Goal: Task Accomplishment & Management: Manage account settings

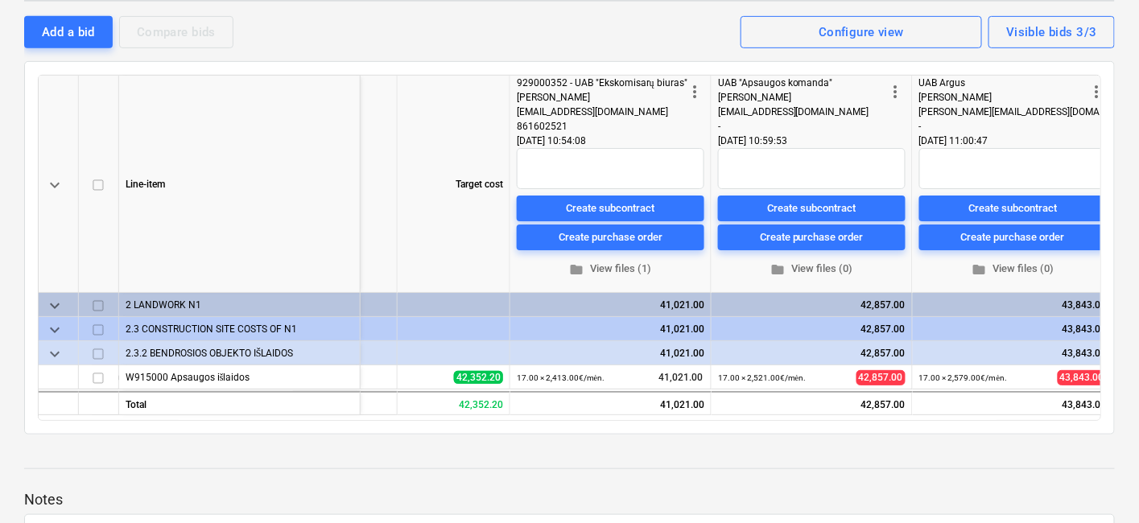
scroll to position [0, 280]
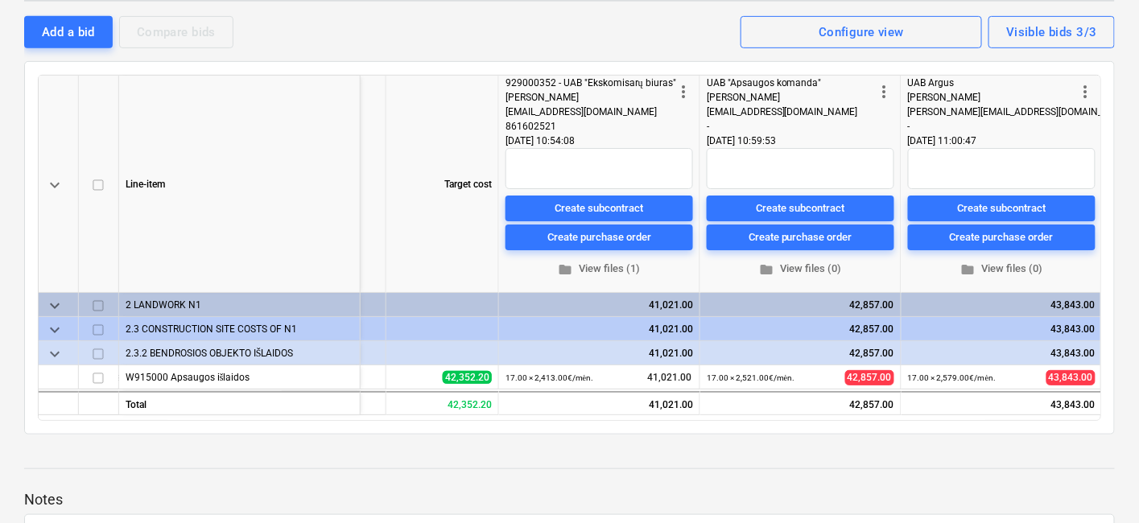
drag, startPoint x: 533, startPoint y: 451, endPoint x: 590, endPoint y: 345, distance: 119.5
click at [533, 451] on div at bounding box center [569, 453] width 1090 height 13
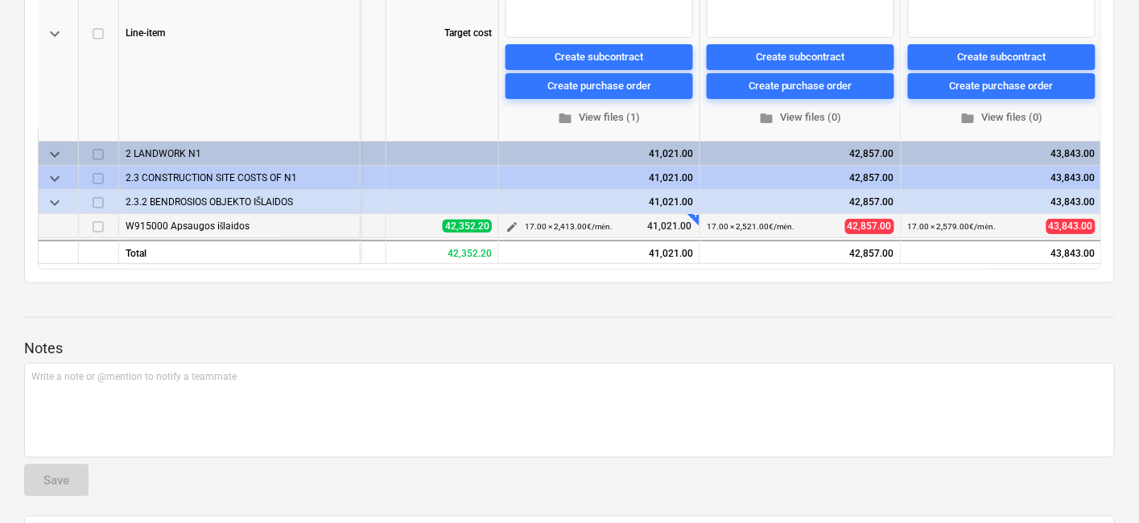
scroll to position [447, 0]
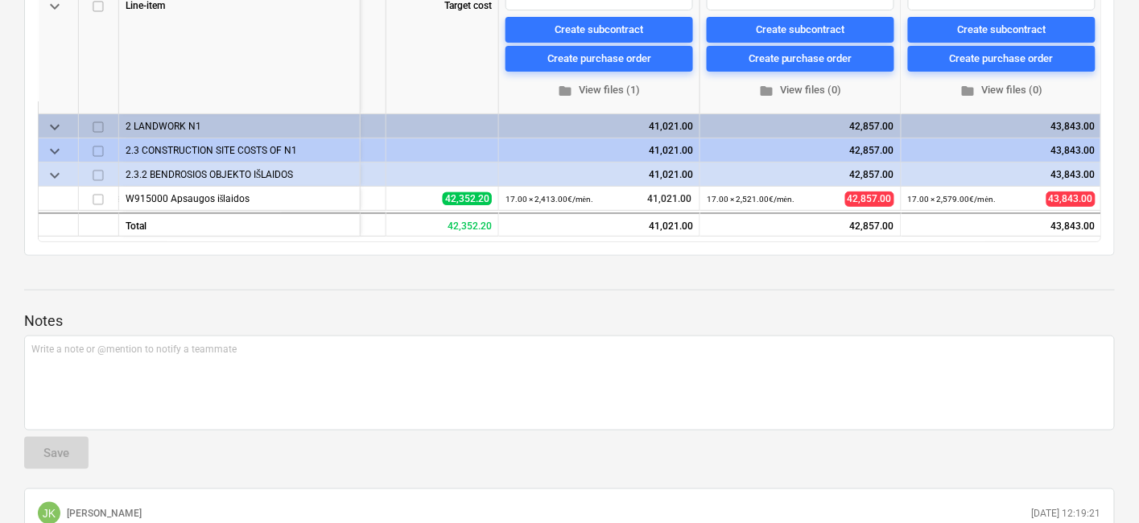
drag, startPoint x: 480, startPoint y: 278, endPoint x: 503, endPoint y: 273, distance: 23.2
click at [488, 278] on div at bounding box center [569, 275] width 1090 height 13
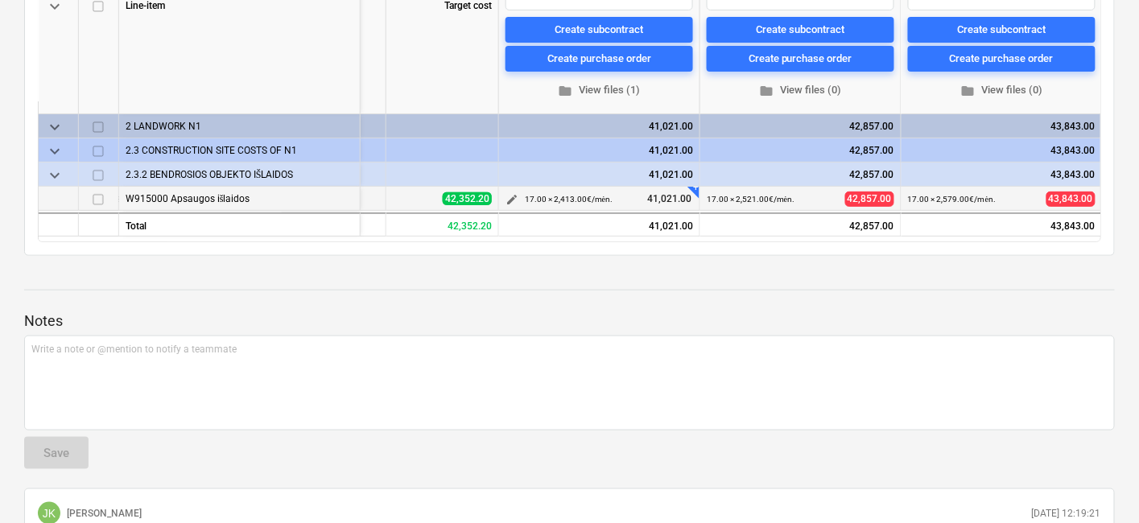
click at [511, 195] on span "edit" at bounding box center [511, 200] width 13 height 13
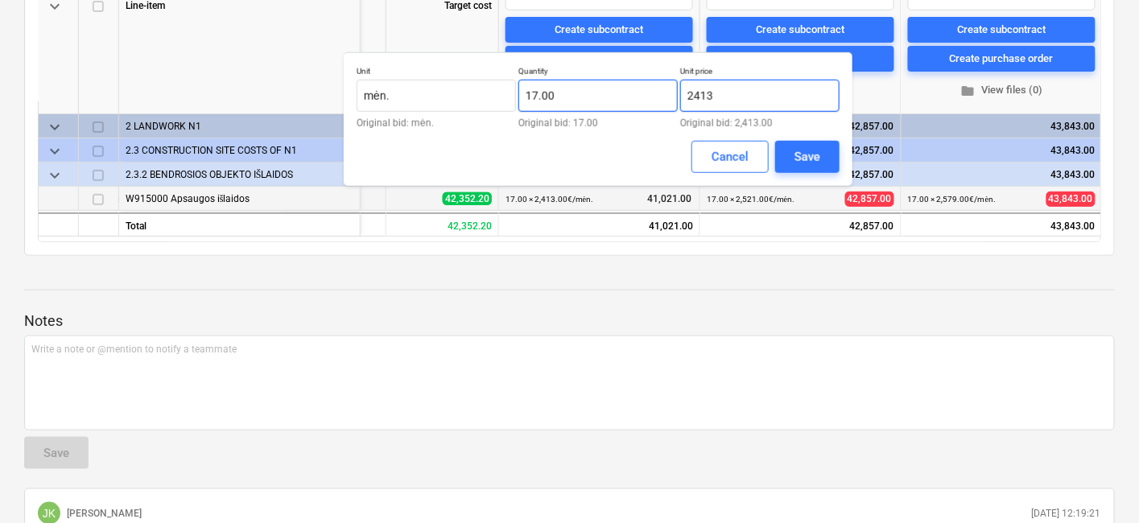
drag, startPoint x: 738, startPoint y: 97, endPoint x: 665, endPoint y: 93, distance: 72.5
click at [665, 93] on div "Unit mėn. Original bid: mėn. Quantity 17.00 Original bid: 17.00 Unit price 2413…" at bounding box center [597, 97] width 483 height 62
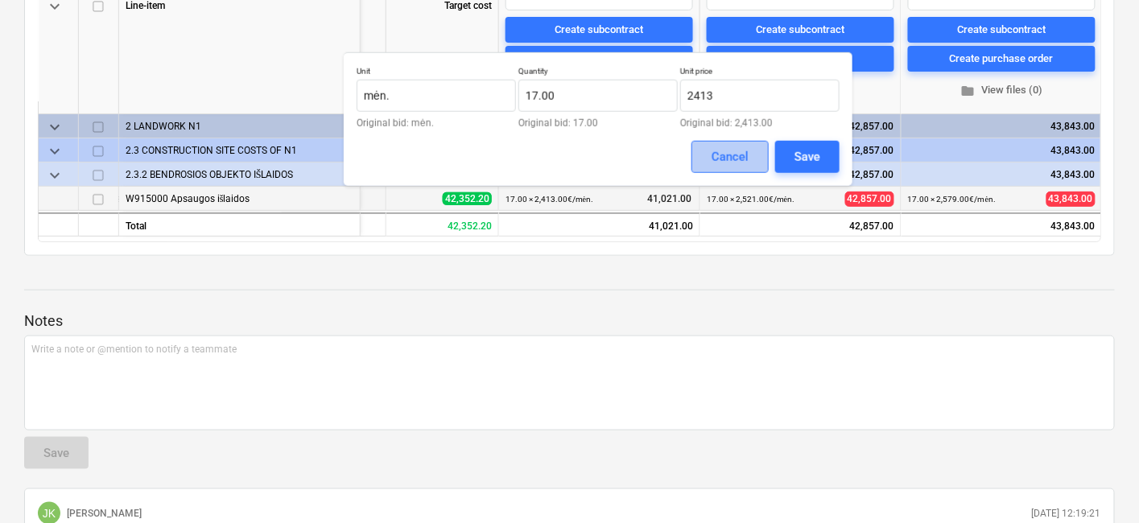
type input "2,413.00"
click at [752, 154] on button "Cancel" at bounding box center [729, 157] width 77 height 32
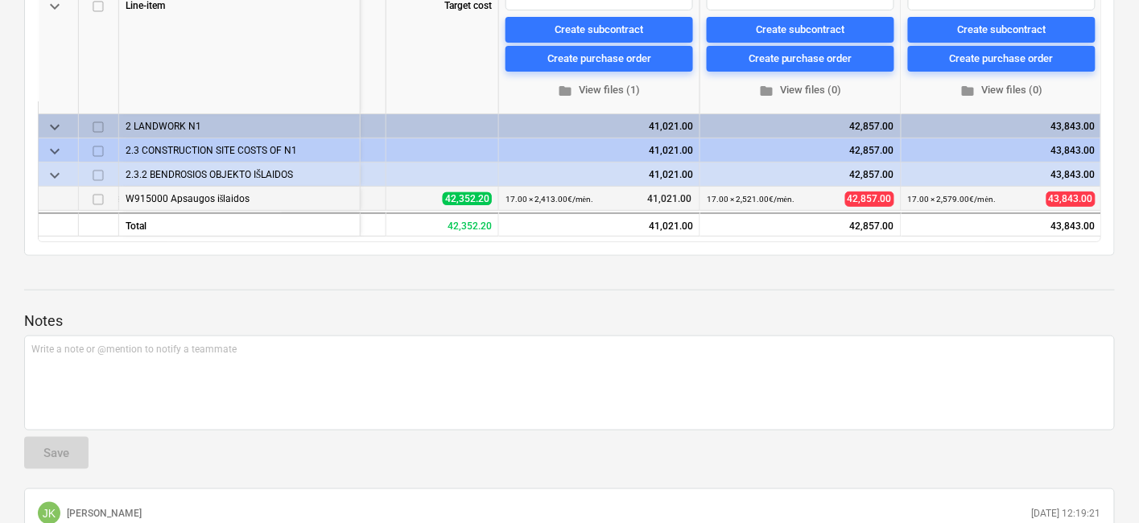
click at [563, 318] on p "Notes" at bounding box center [569, 320] width 1090 height 19
click at [611, 299] on div at bounding box center [569, 305] width 1090 height 13
click at [661, 275] on div at bounding box center [569, 275] width 1090 height 13
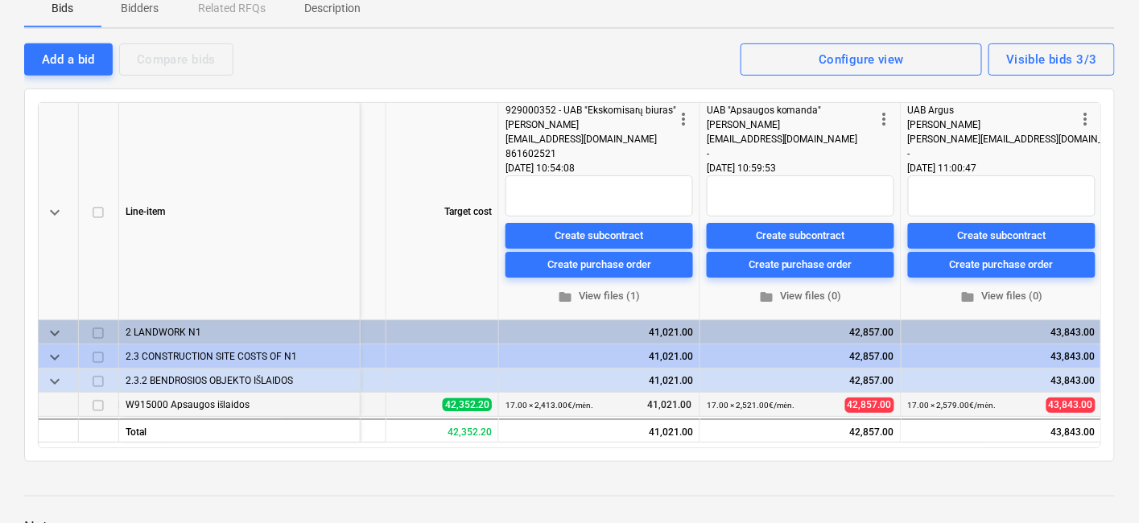
scroll to position [268, 0]
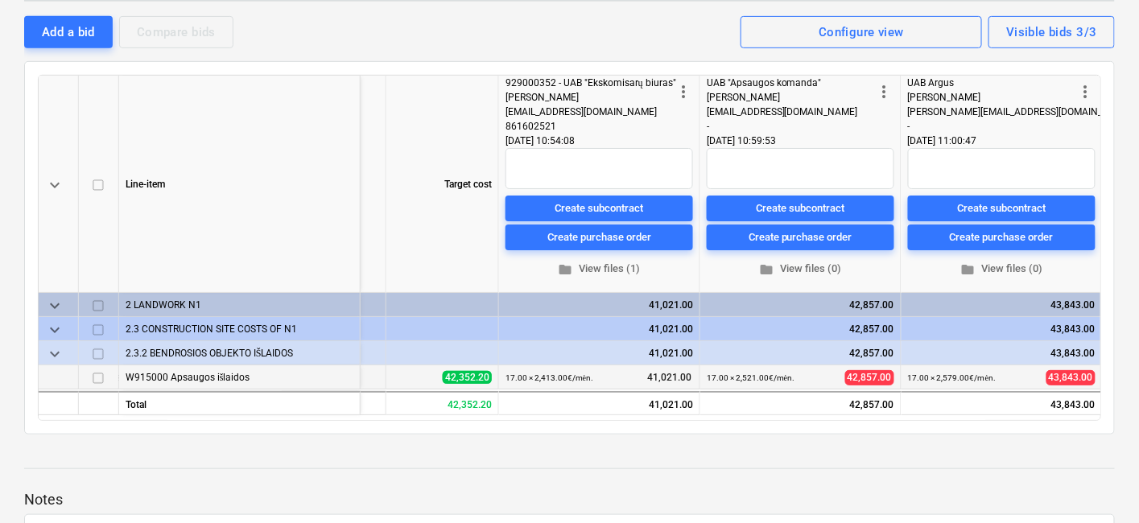
click at [505, 373] on span "edit" at bounding box center [511, 379] width 13 height 13
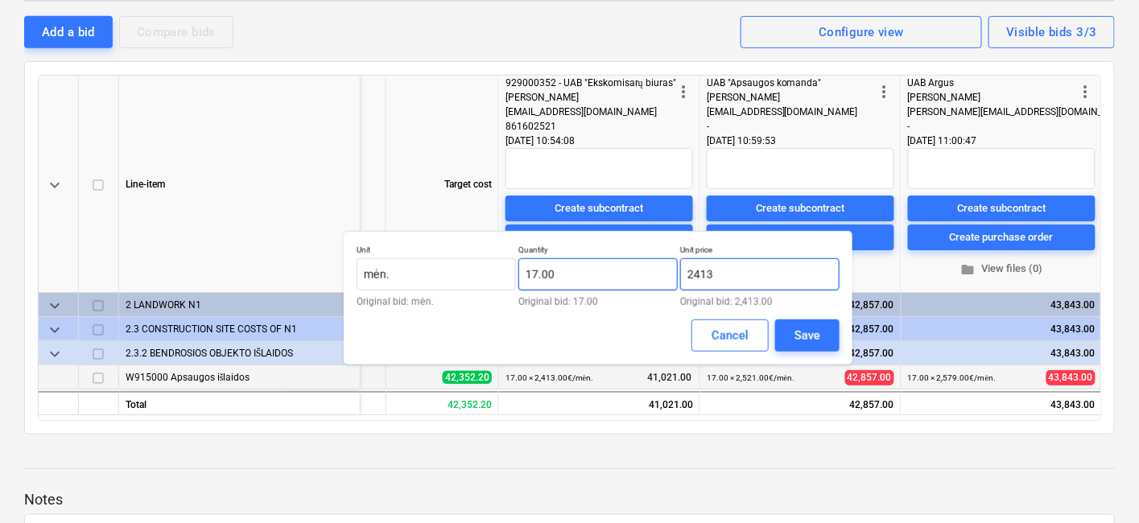
drag, startPoint x: 764, startPoint y: 280, endPoint x: 664, endPoint y: 274, distance: 100.0
click at [664, 274] on div "Unit mėn. Original bid: mėn. Quantity 17.00 Original bid: 17.00 Unit price 2413…" at bounding box center [597, 276] width 483 height 62
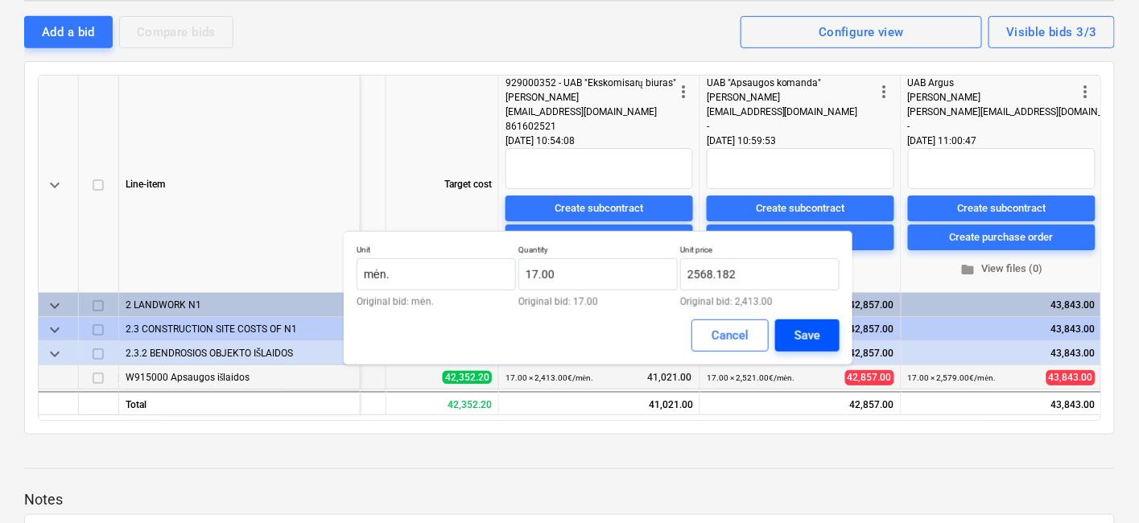
type input "2,568.18"
click at [818, 330] on div "Save" at bounding box center [807, 335] width 26 height 21
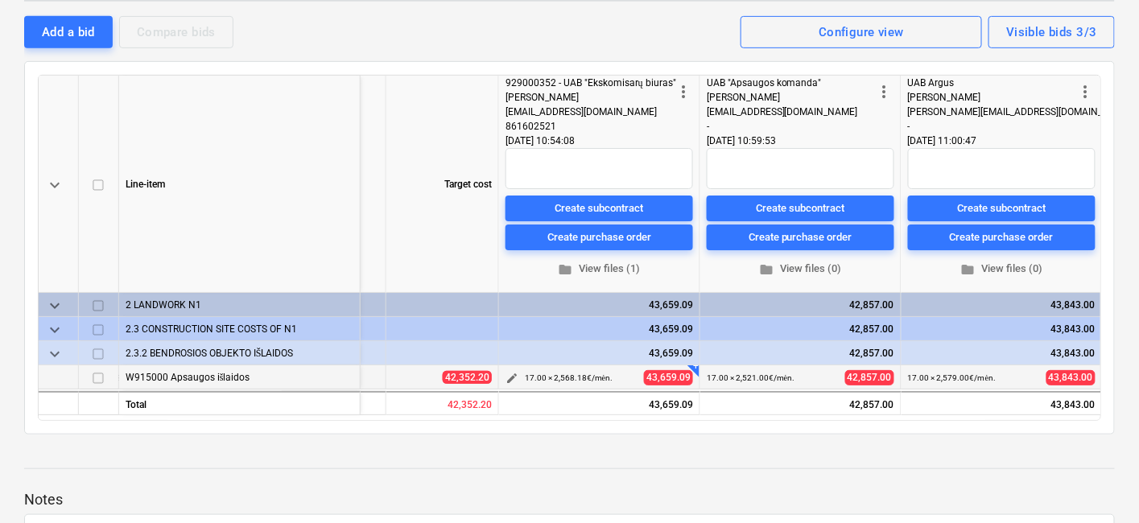
click at [516, 373] on span "edit" at bounding box center [511, 379] width 13 height 13
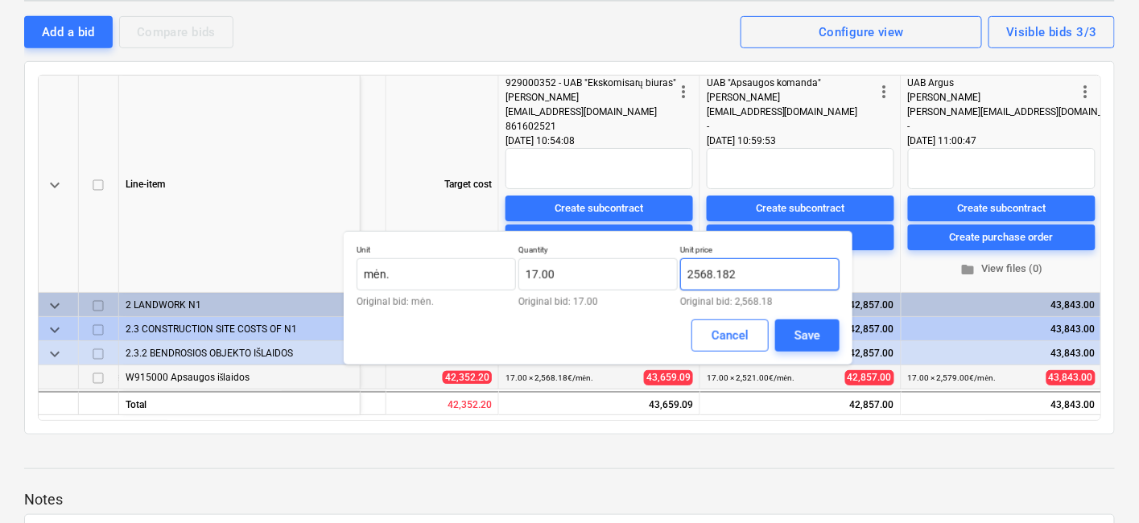
click at [755, 268] on input "2568.182" at bounding box center [759, 274] width 159 height 32
type input "2,568.18"
click at [802, 327] on div "Save" at bounding box center [807, 335] width 26 height 21
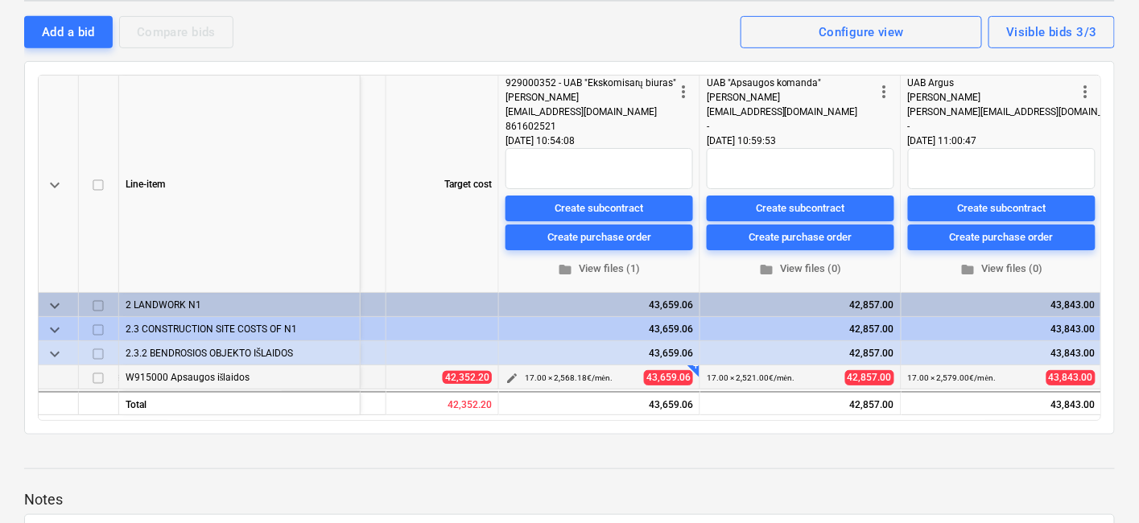
click at [509, 373] on span "edit" at bounding box center [511, 379] width 13 height 13
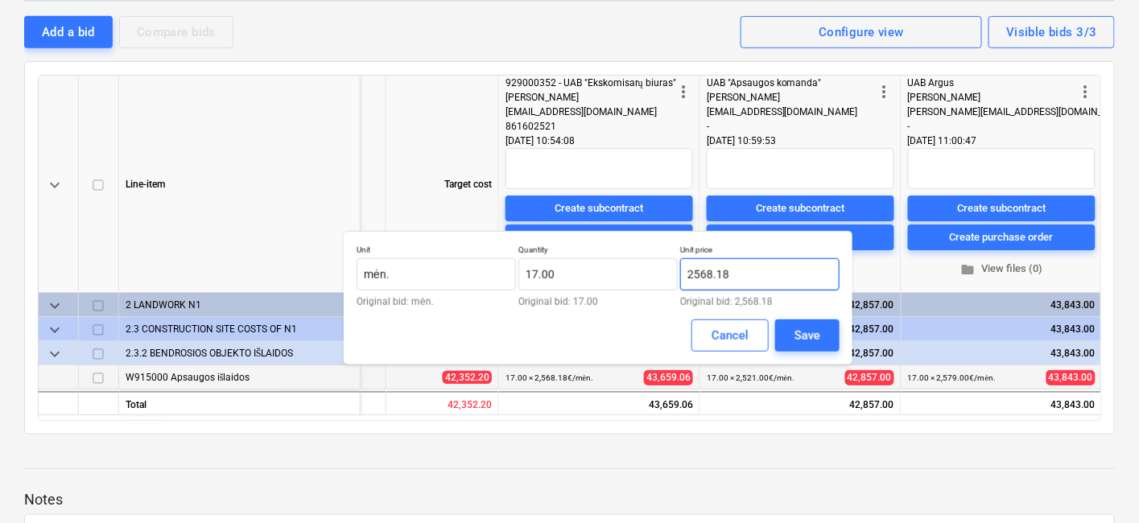
click at [777, 273] on input "2568.18" at bounding box center [759, 274] width 159 height 32
type input "2,568.18"
click at [810, 332] on div "Save" at bounding box center [807, 335] width 26 height 21
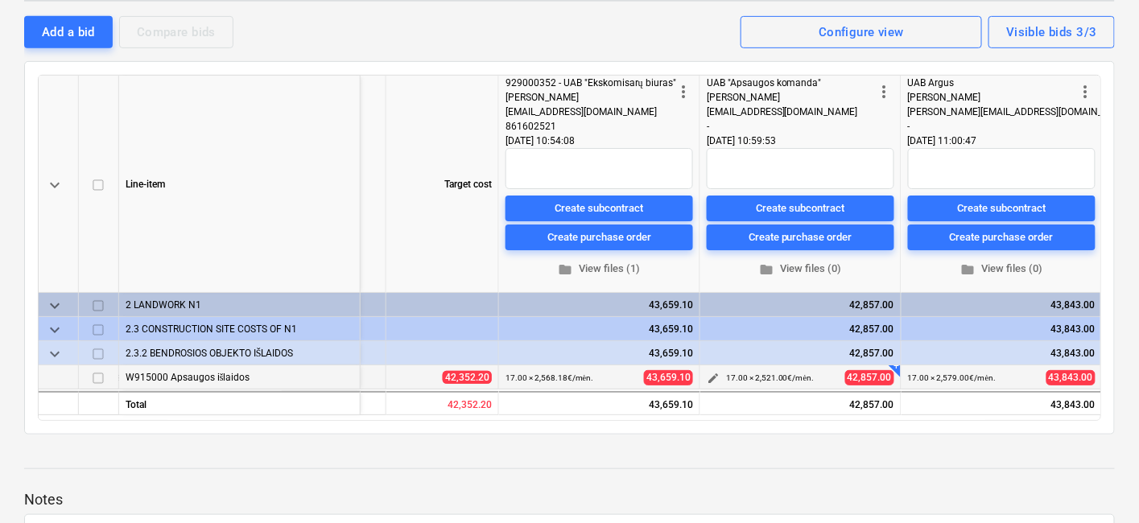
drag, startPoint x: 748, startPoint y: 477, endPoint x: 774, endPoint y: 366, distance: 114.0
click at [712, 373] on span "edit" at bounding box center [712, 379] width 13 height 13
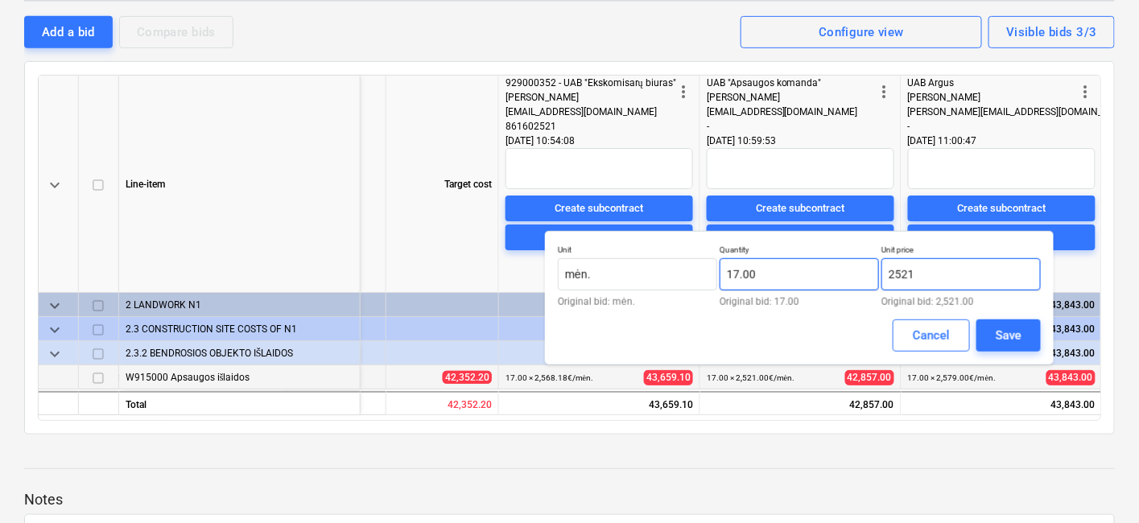
drag, startPoint x: 922, startPoint y: 281, endPoint x: 854, endPoint y: 282, distance: 68.4
click at [854, 282] on div "Unit mėn. Original bid: mėn. Quantity 17.00 Original bid: 17.00 Unit price 2521…" at bounding box center [799, 276] width 483 height 62
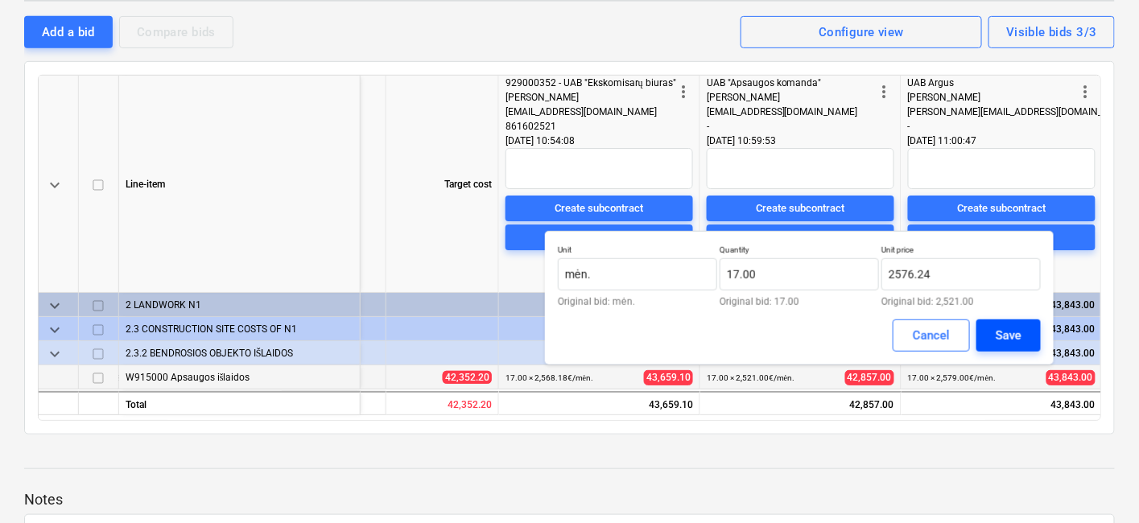
type input "2,576.24"
click at [997, 337] on div "Save" at bounding box center [1008, 335] width 26 height 21
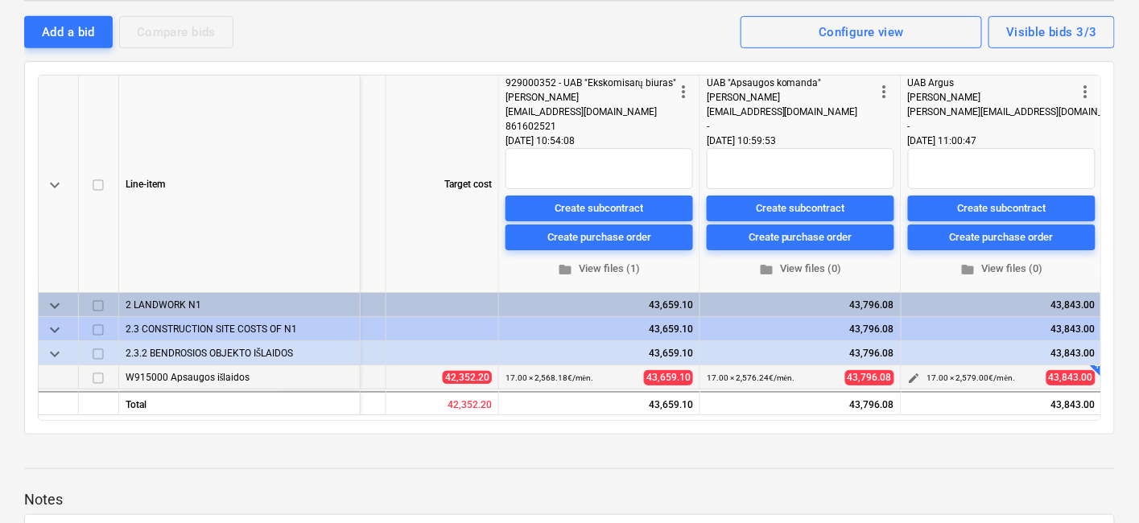
click at [913, 373] on span "edit" at bounding box center [914, 379] width 13 height 13
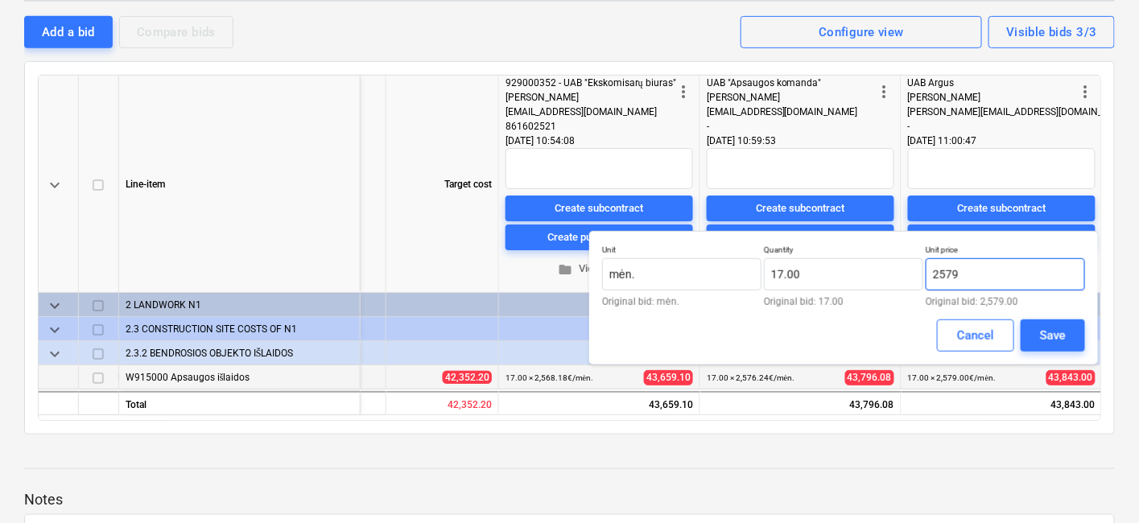
drag, startPoint x: 982, startPoint y: 273, endPoint x: 924, endPoint y: 276, distance: 58.0
click at [924, 276] on div "Unit mėn. Original bid: mėn. Quantity 17.00 Original bid: 17.00 Unit price 2579…" at bounding box center [843, 276] width 483 height 62
click at [962, 277] on input "4008,238333" at bounding box center [1004, 274] width 159 height 32
type input "4,008.24"
click at [1061, 325] on div "Save" at bounding box center [1053, 335] width 26 height 21
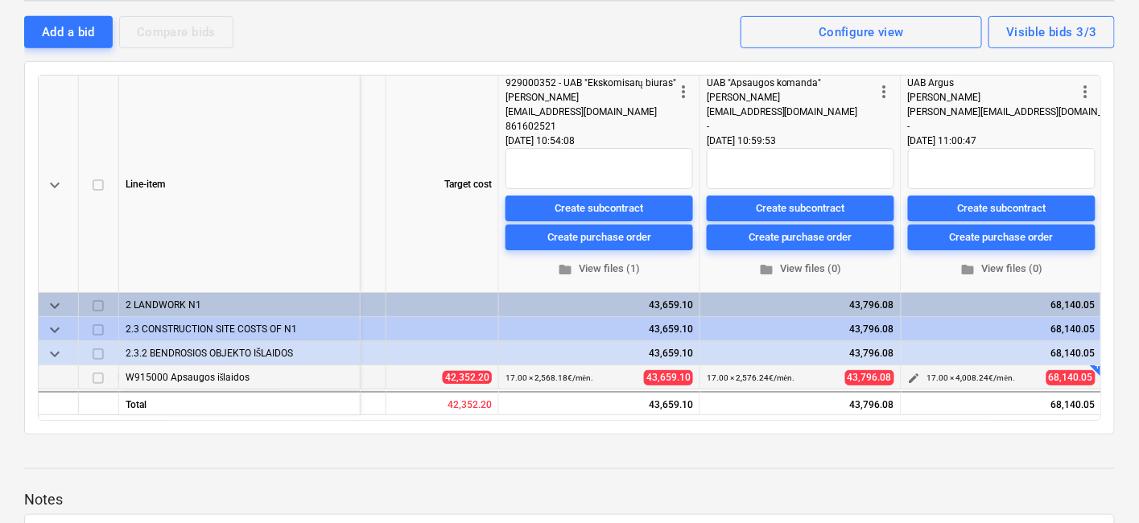
click at [911, 376] on span "edit" at bounding box center [914, 379] width 13 height 13
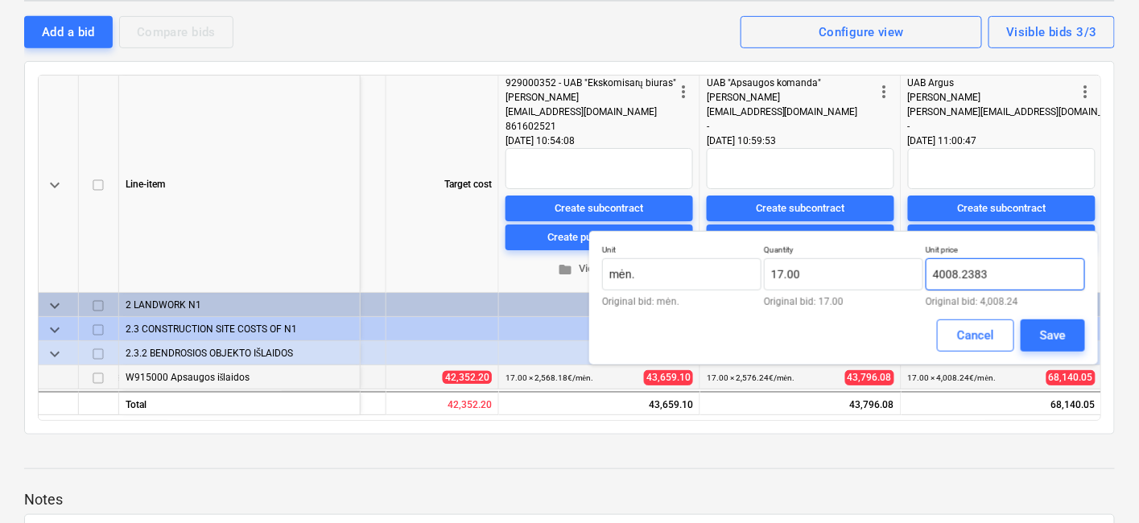
drag, startPoint x: 958, startPoint y: 274, endPoint x: 981, endPoint y: 262, distance: 25.6
click at [981, 262] on input "4008.2383" at bounding box center [1004, 274] width 159 height 32
drag, startPoint x: 926, startPoint y: 270, endPoint x: 899, endPoint y: 267, distance: 27.5
click at [912, 268] on div "Unit mėn. Original bid: mėn. Quantity 17.00 Original bid: 17.00 Unit price 4008…" at bounding box center [843, 276] width 483 height 62
type input "2,829.34"
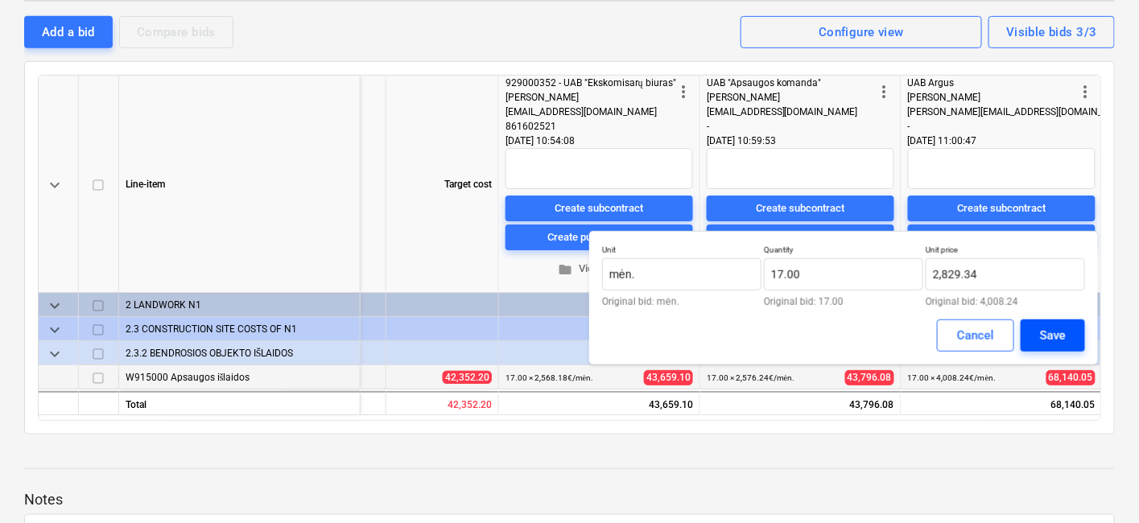
click at [1035, 328] on button "Save" at bounding box center [1052, 335] width 64 height 32
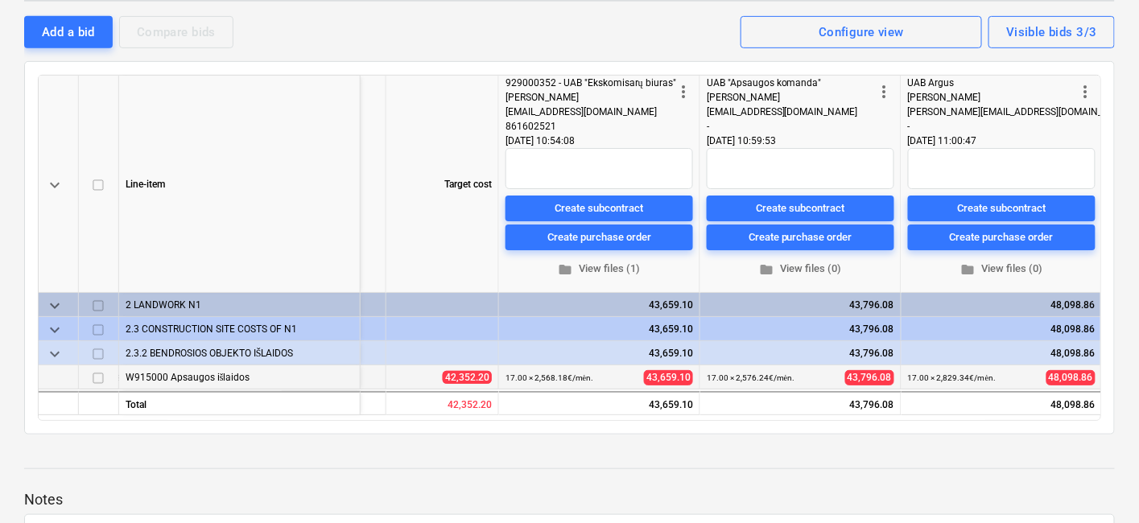
click at [789, 496] on p "Notes" at bounding box center [569, 499] width 1090 height 19
click at [835, 457] on div at bounding box center [569, 453] width 1090 height 13
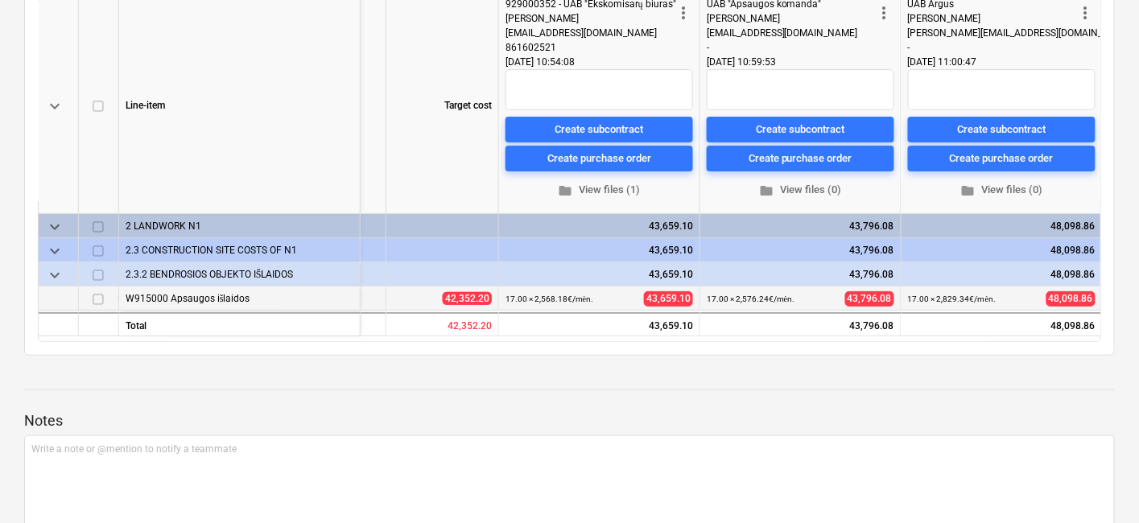
scroll to position [447, 0]
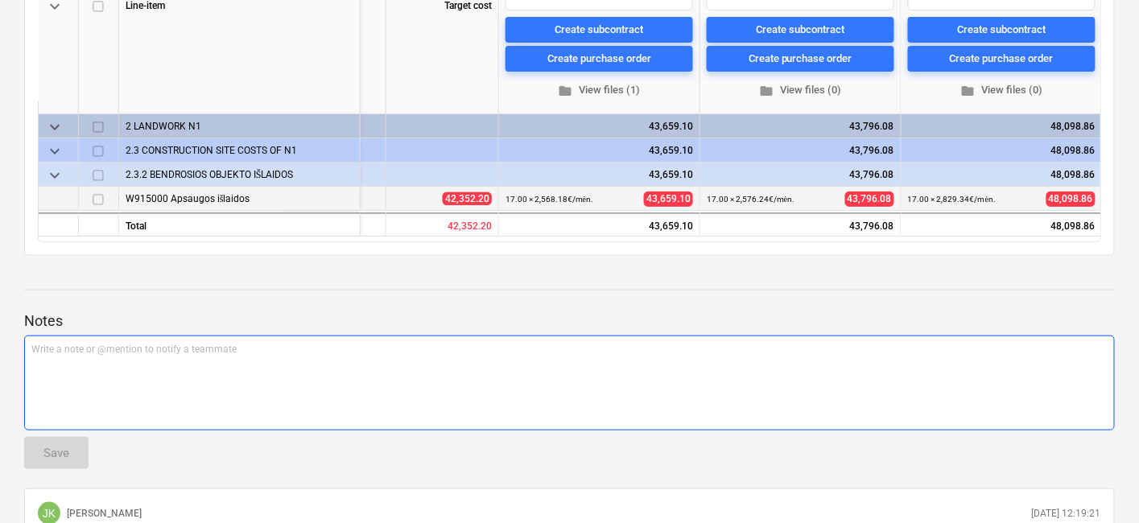
click at [542, 378] on div "Write a note or @mention to notify a teammate [PERSON_NAME]" at bounding box center [569, 383] width 1090 height 95
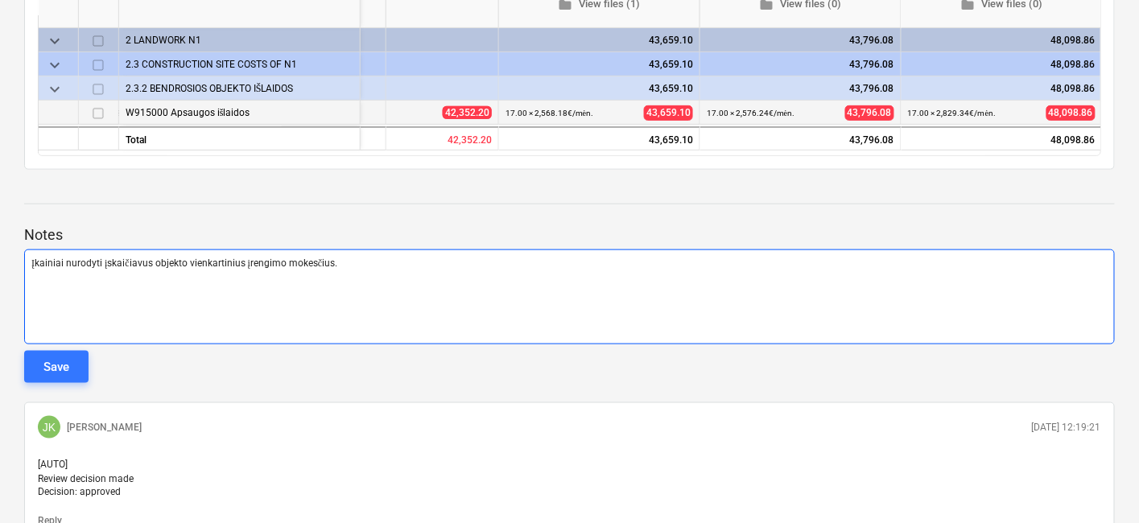
click at [186, 261] on span "Įkainiai nurodyti įskaičiavus objekto vienkartinius įrengimo mokesčius." at bounding box center [184, 262] width 306 height 11
click at [67, 365] on div "Save" at bounding box center [56, 366] width 26 height 21
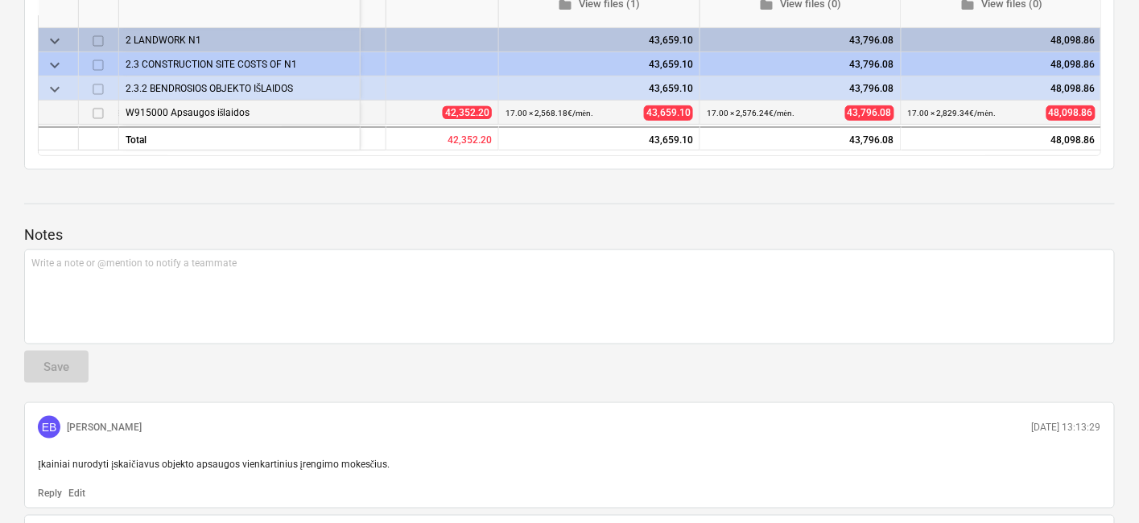
click at [678, 214] on div at bounding box center [569, 218] width 1090 height 13
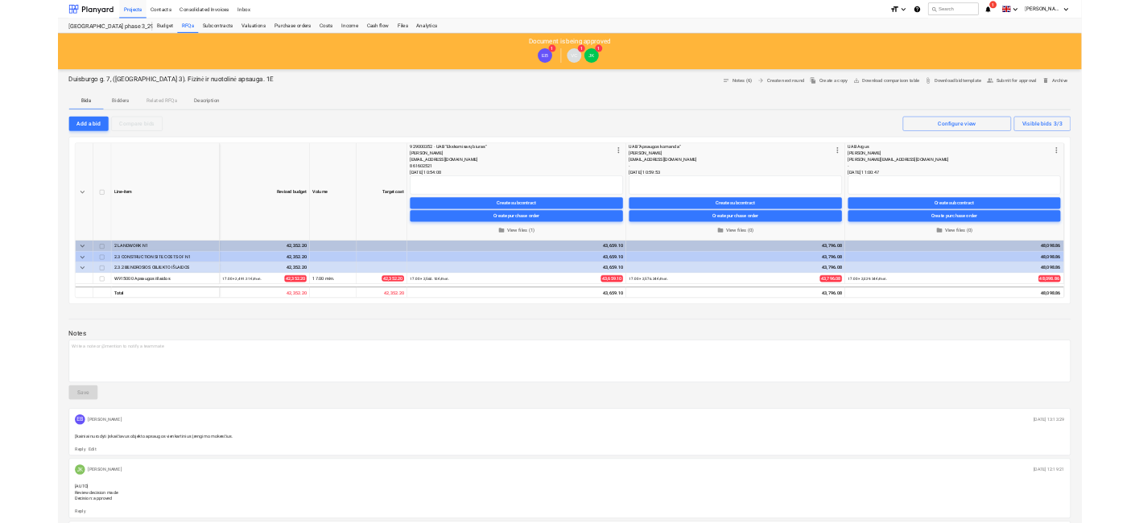
scroll to position [0, 0]
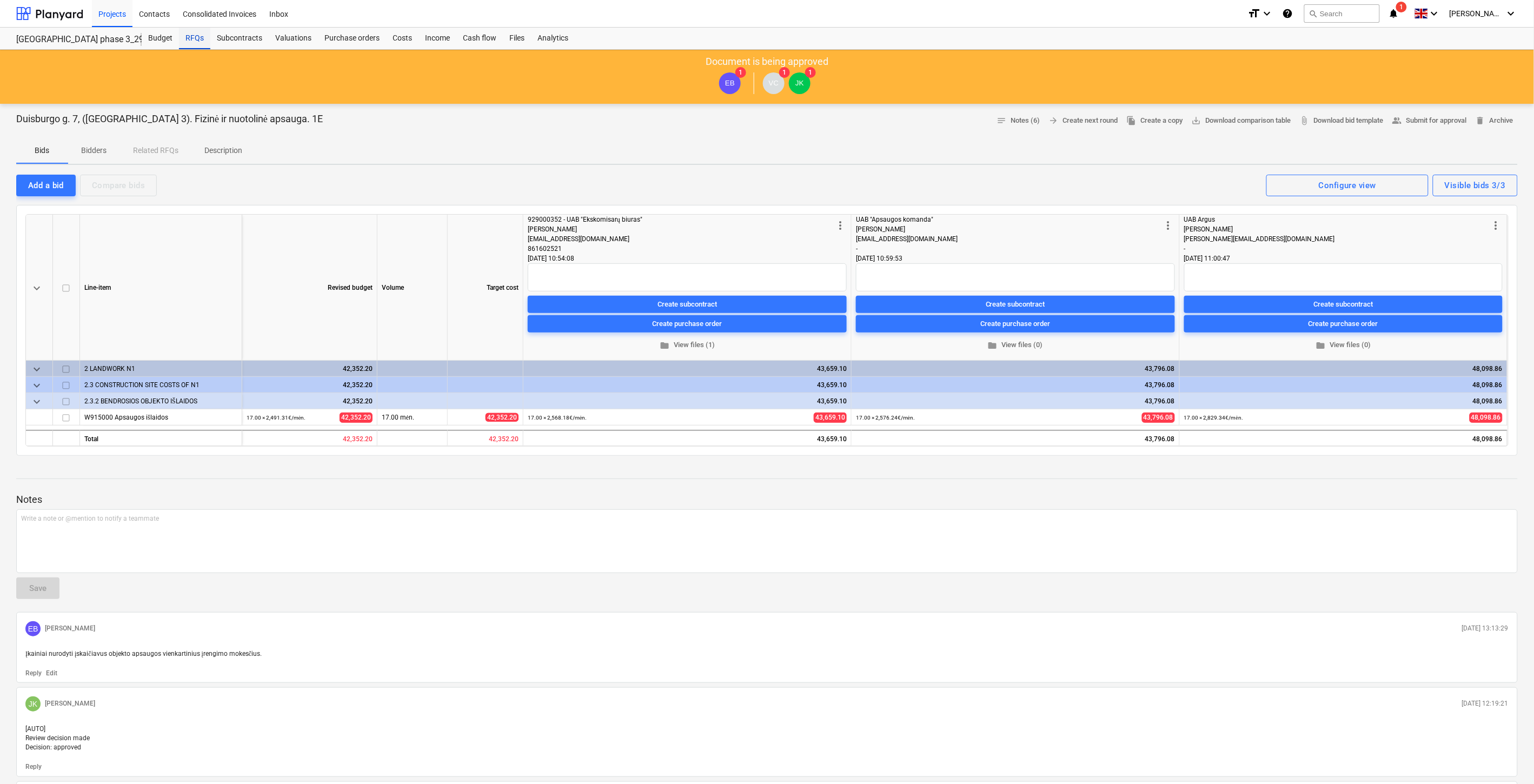
click at [186, 34] on div "RFQs" at bounding box center [194, 38] width 32 height 21
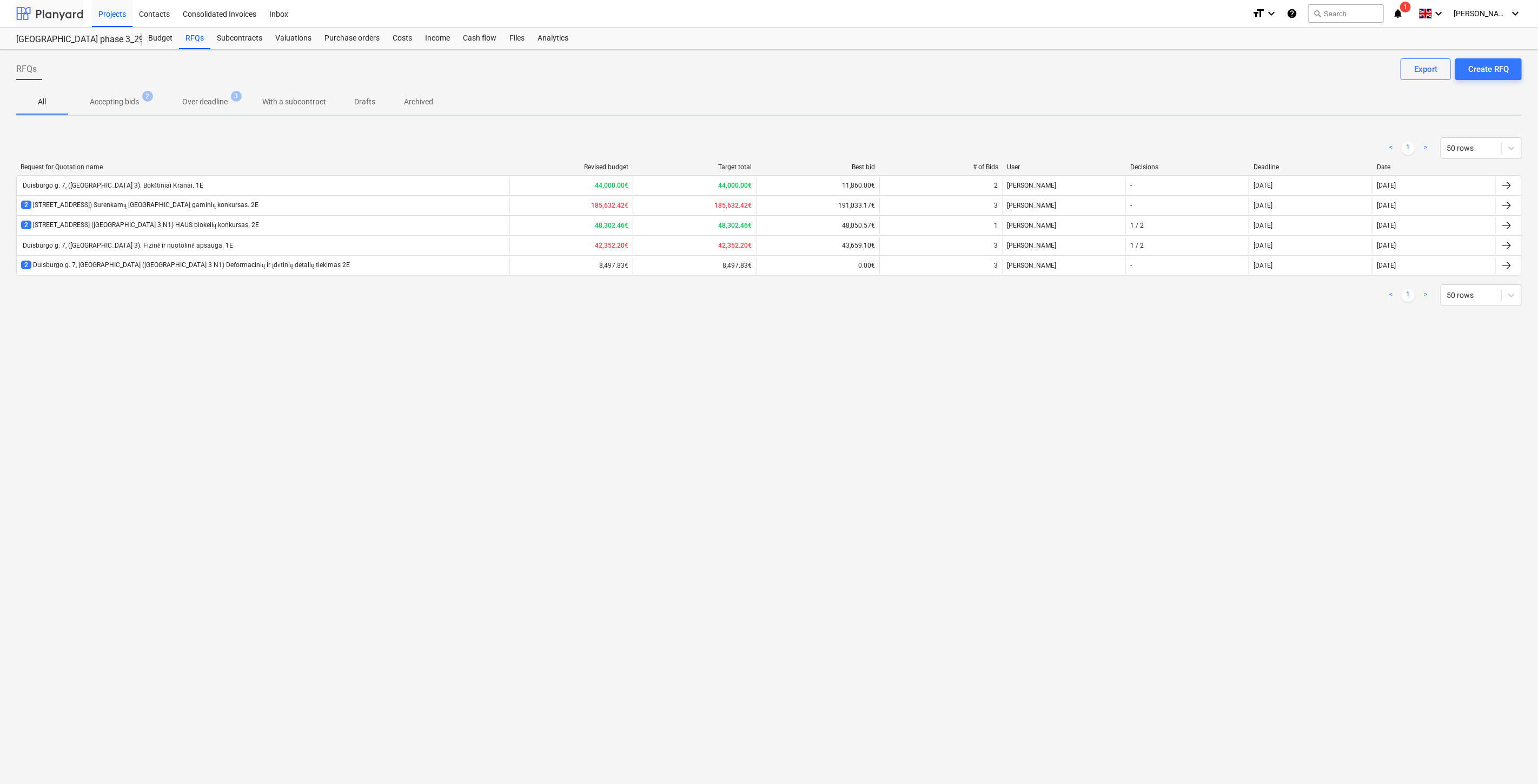
click at [54, 17] on div at bounding box center [50, 13] width 67 height 27
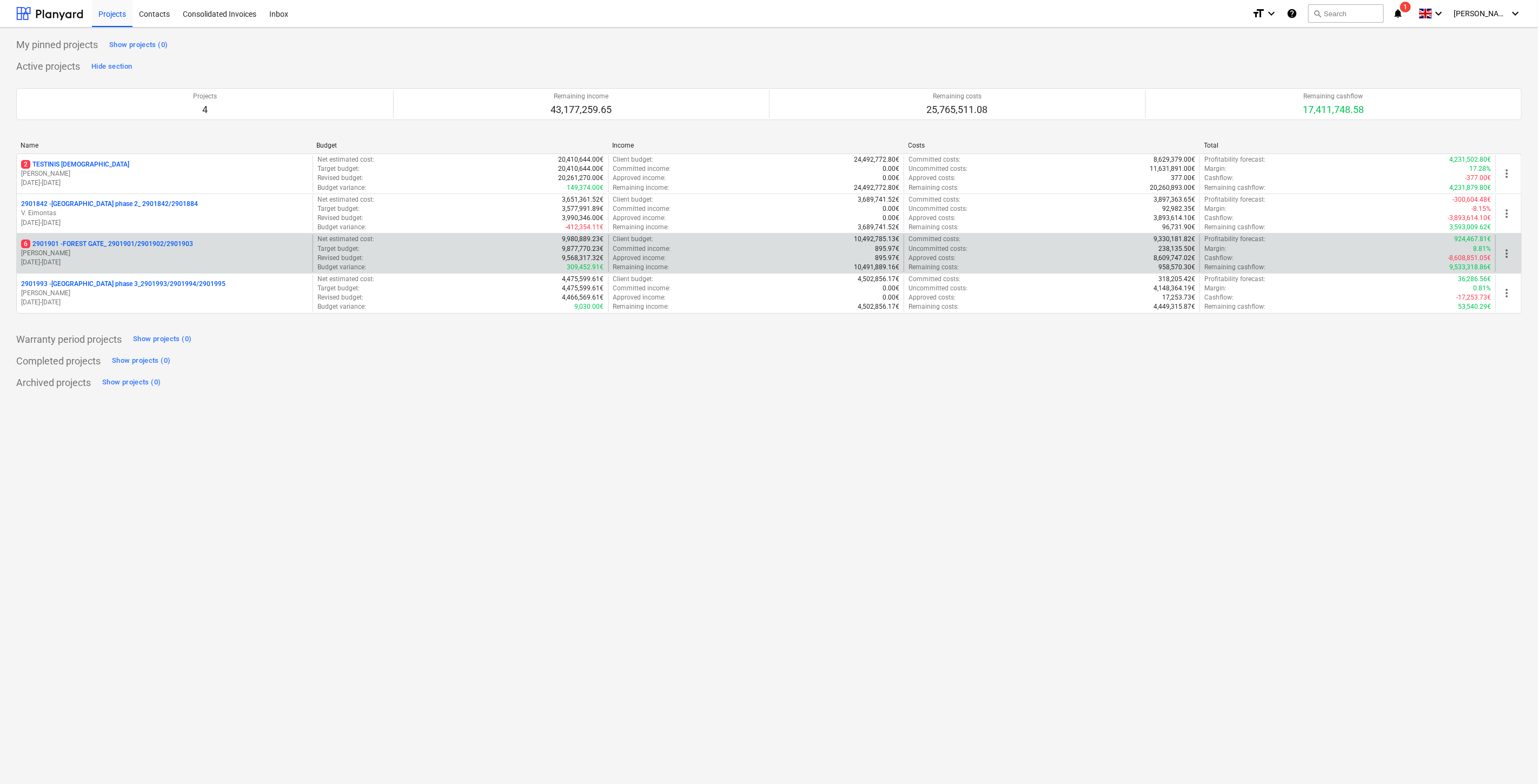
click at [132, 251] on p "[PERSON_NAME]" at bounding box center [164, 253] width 287 height 9
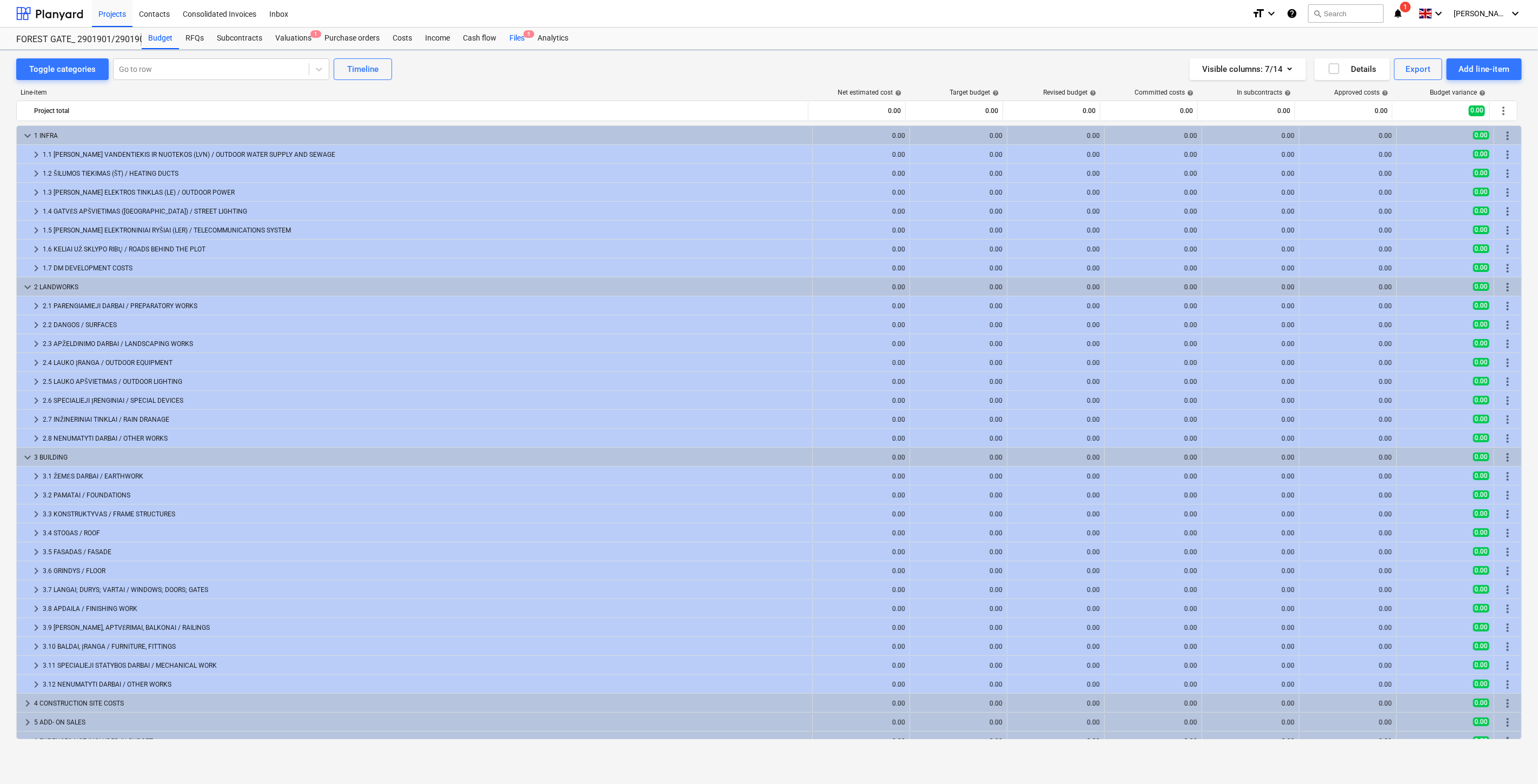
click at [512, 38] on div "Files 5" at bounding box center [517, 38] width 28 height 21
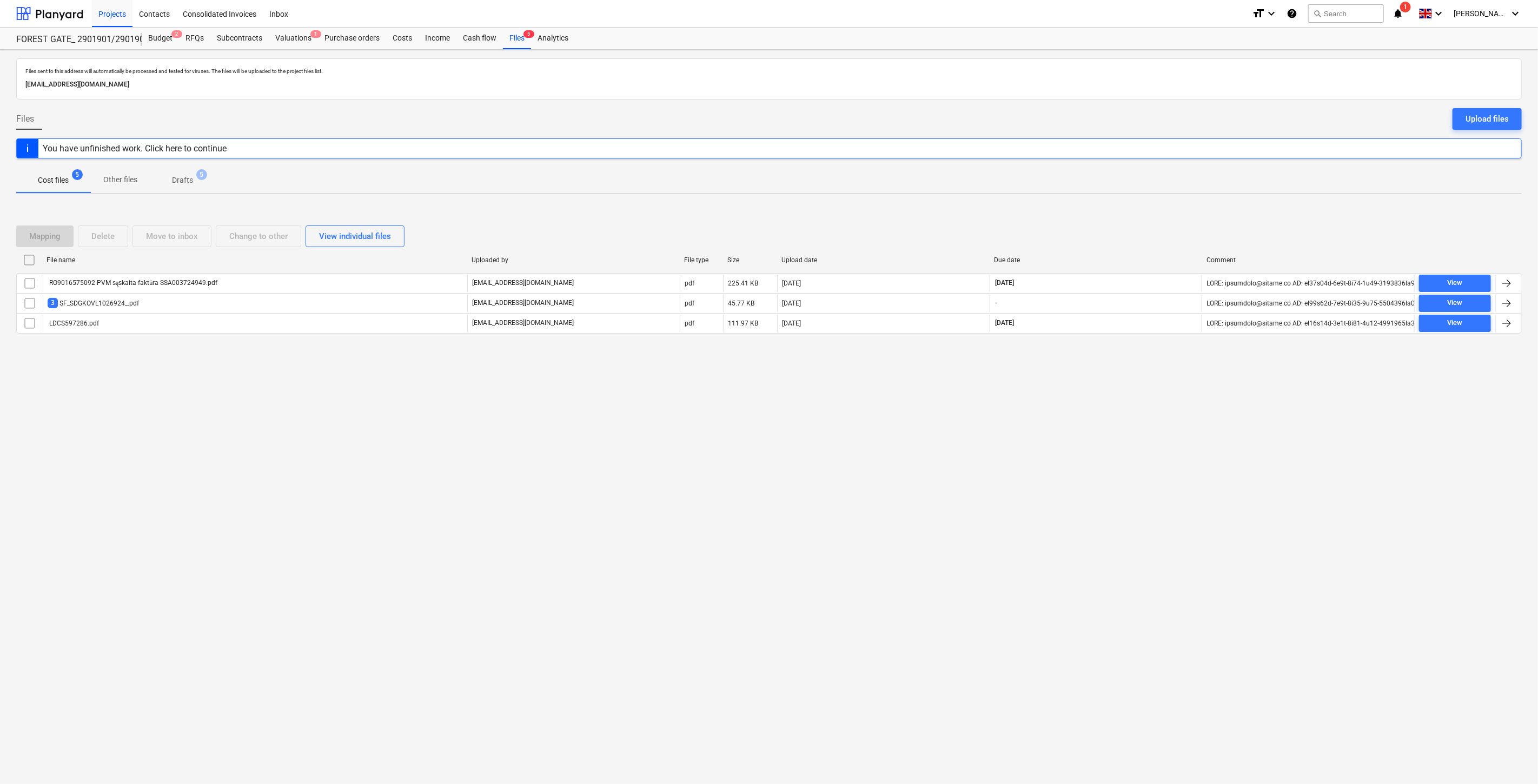
click at [754, 392] on div "Files sent to this address will automatically be processed and tested for virus…" at bounding box center [769, 417] width 1538 height 734
drag, startPoint x: 60, startPoint y: 11, endPoint x: 67, endPoint y: 24, distance: 14.8
click at [60, 11] on div at bounding box center [50, 13] width 67 height 27
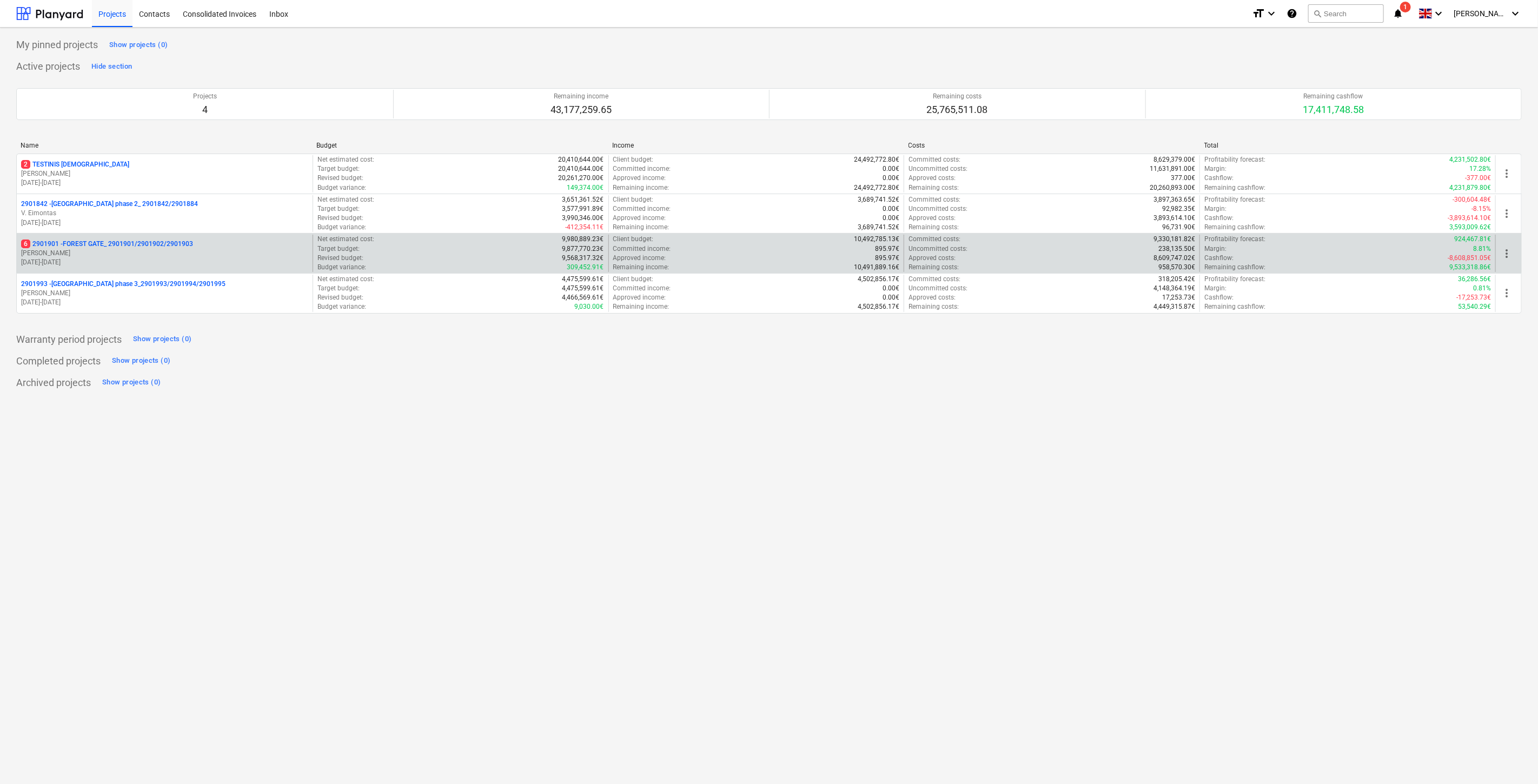
click at [111, 251] on p "[PERSON_NAME]" at bounding box center [164, 253] width 287 height 9
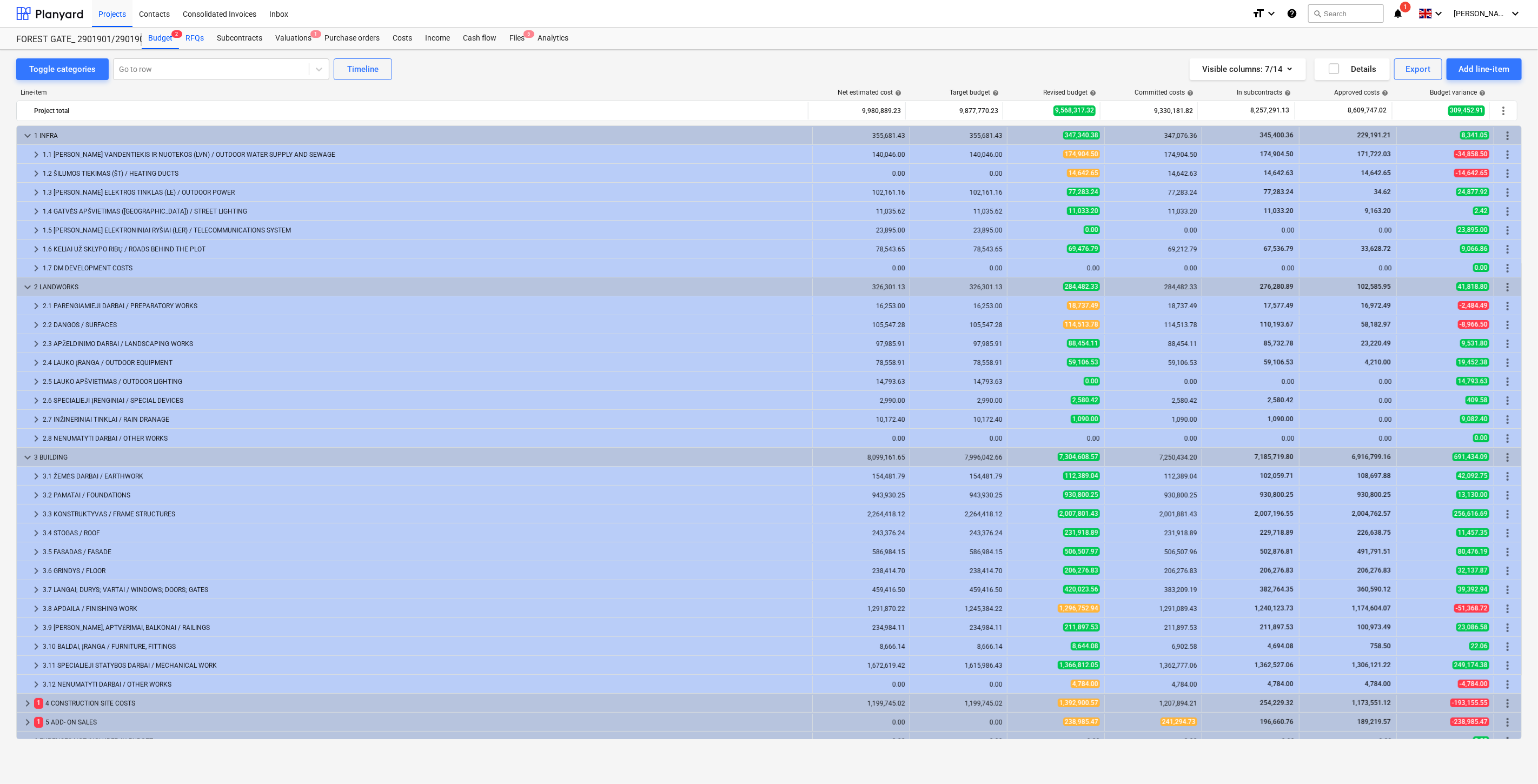
click at [196, 38] on div "RFQs" at bounding box center [194, 38] width 32 height 21
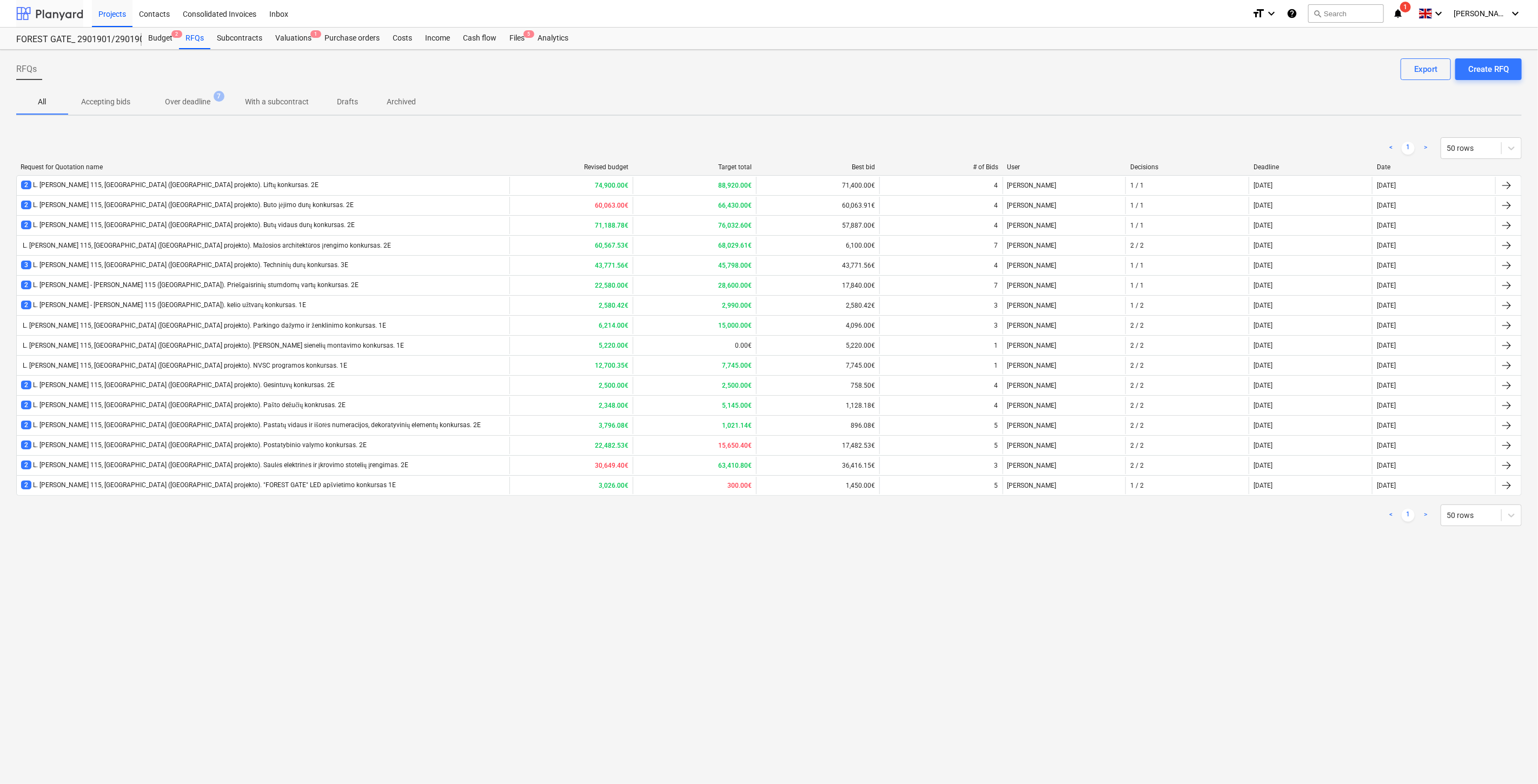
click at [71, 13] on div at bounding box center [50, 13] width 67 height 27
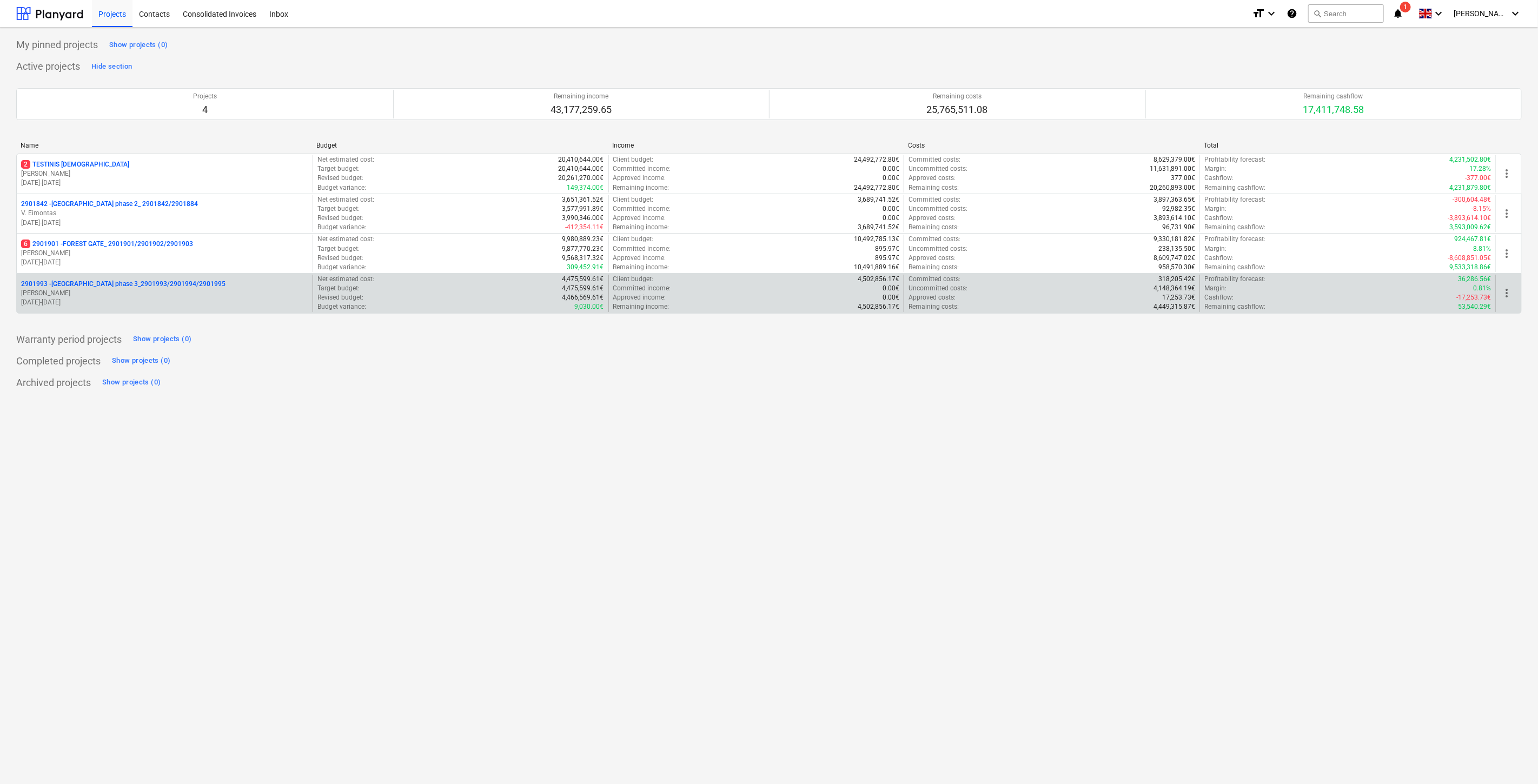
click at [126, 288] on p "2901993 - [GEOGRAPHIC_DATA] phase 3_2901993/2901994/2901995" at bounding box center [123, 284] width 204 height 9
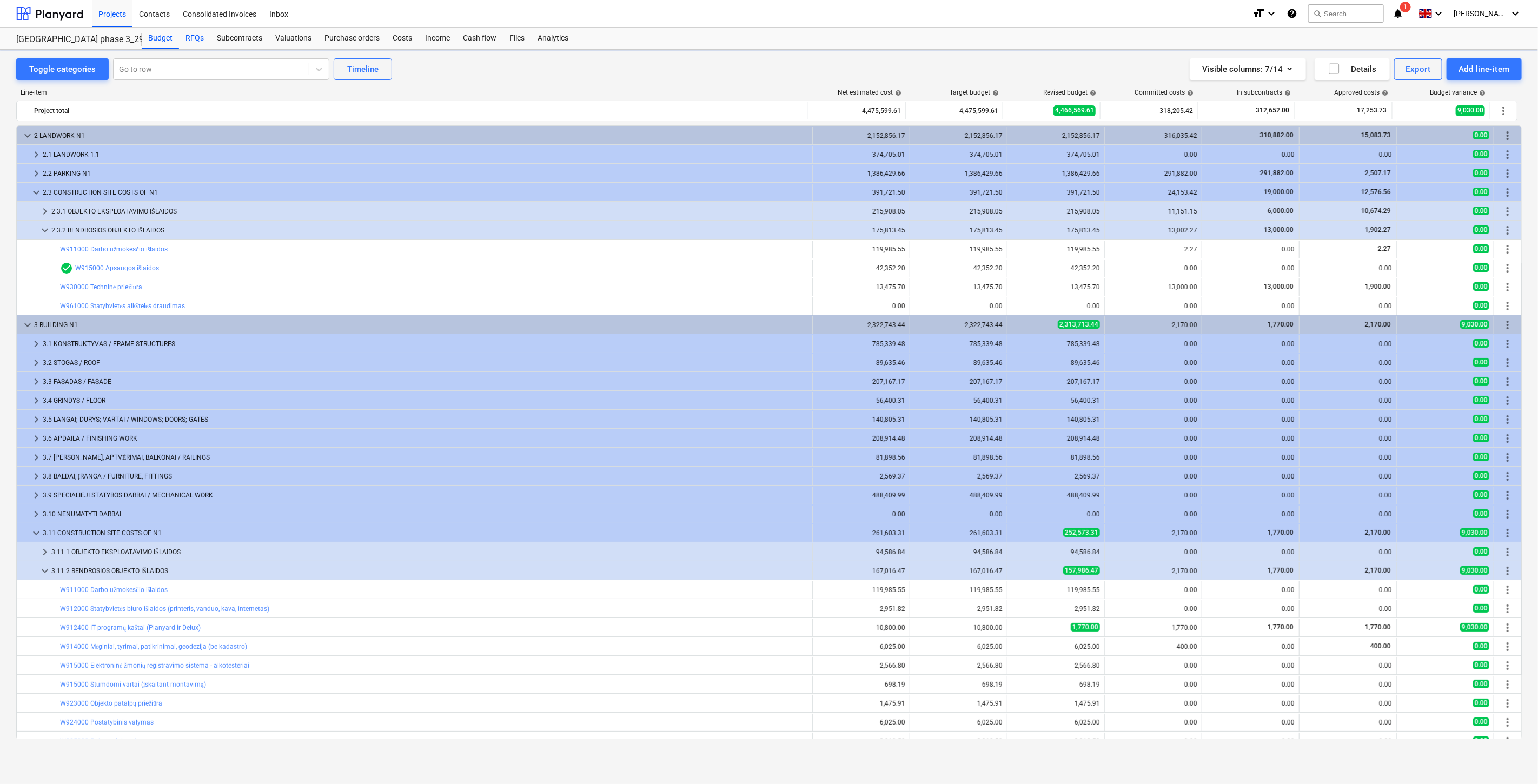
click at [198, 40] on div "RFQs" at bounding box center [194, 38] width 32 height 21
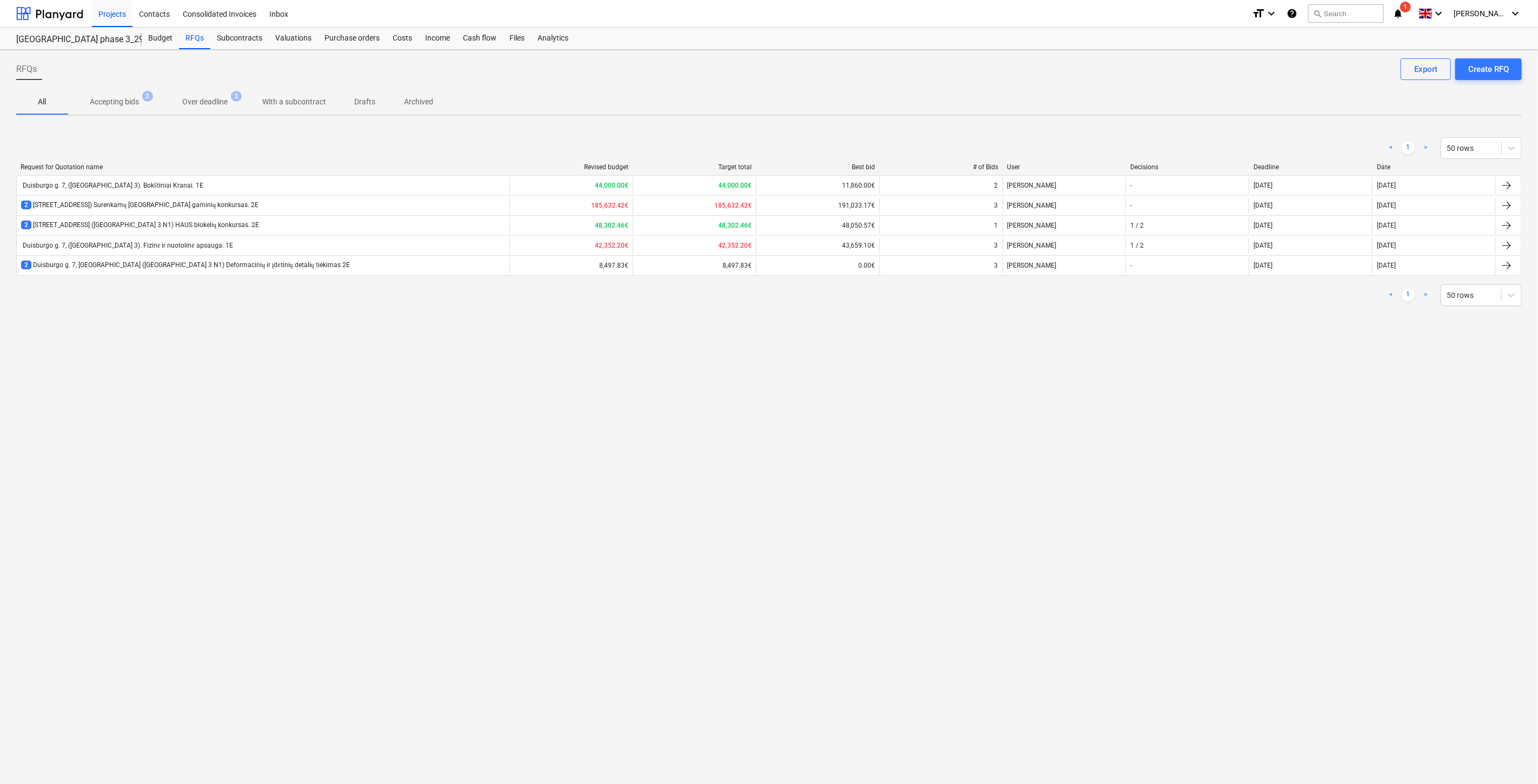
click at [225, 391] on div "RFQs Create RFQ Export All Accepting bids 2 Over deadline 3 With a subcontract …" at bounding box center [769, 417] width 1538 height 734
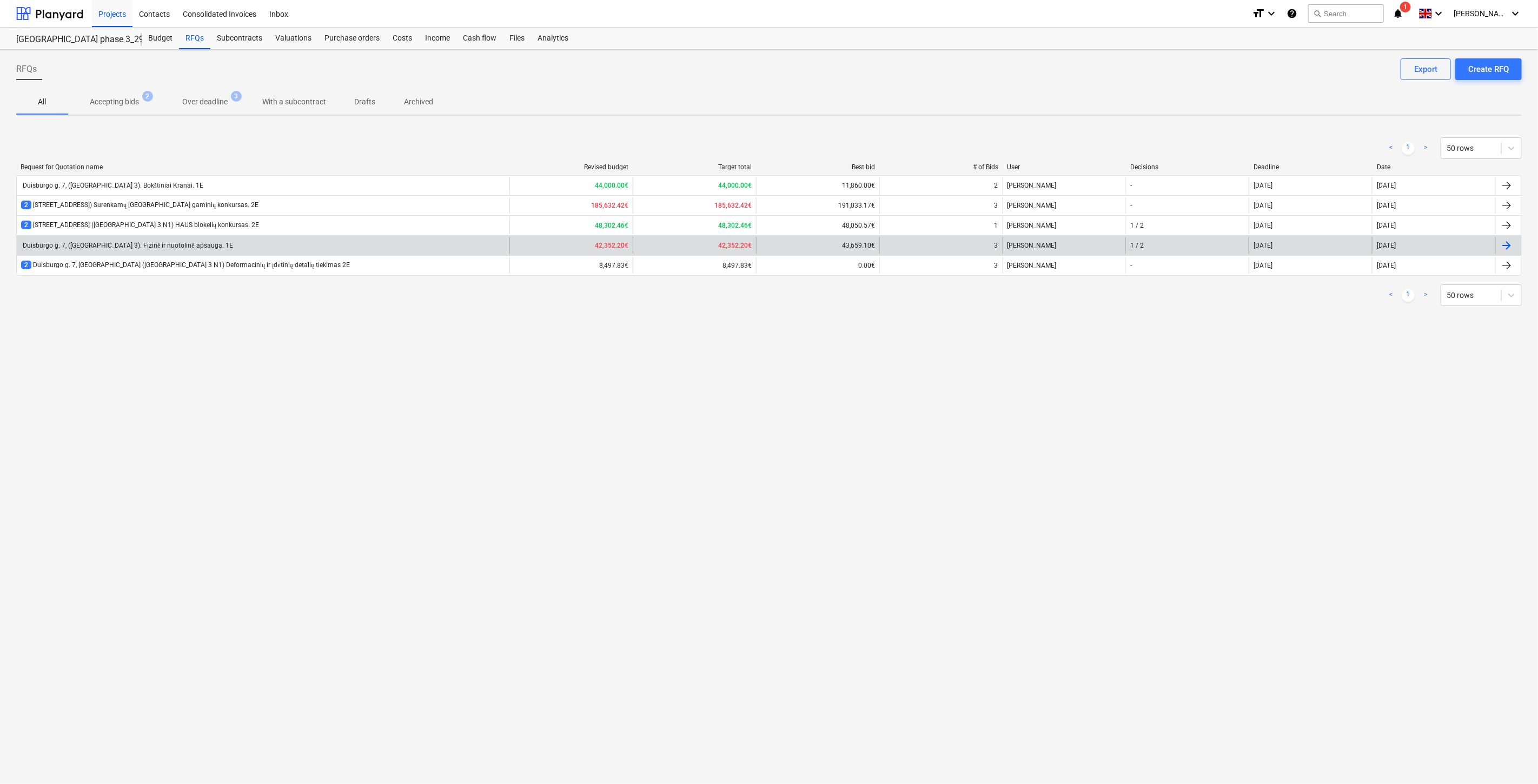
click at [251, 249] on div "Duisburgo g. 7, ([GEOGRAPHIC_DATA] 3). Fizinė ir nuotolinė apsauga. 1E" at bounding box center [263, 245] width 493 height 17
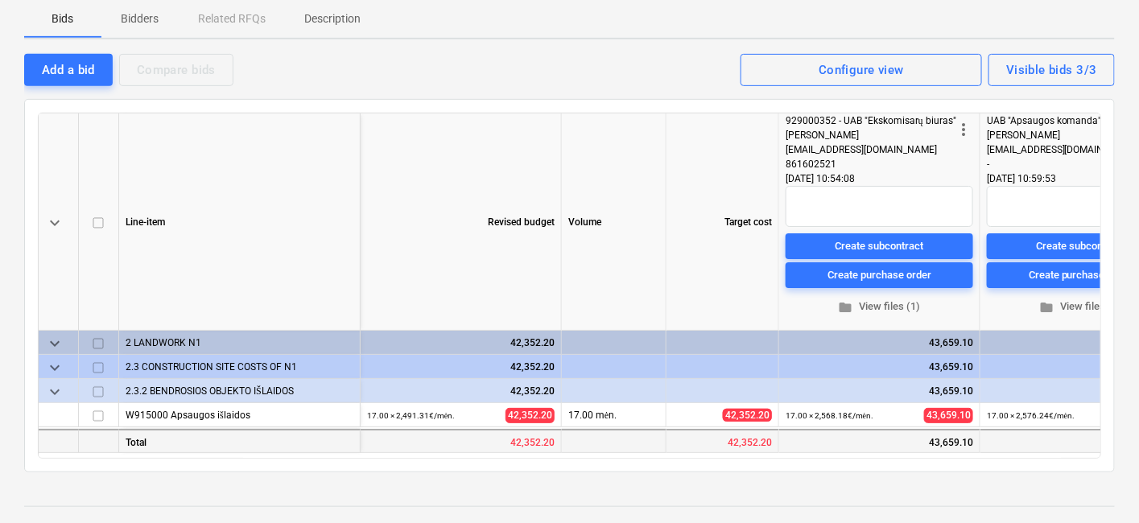
scroll to position [268, 0]
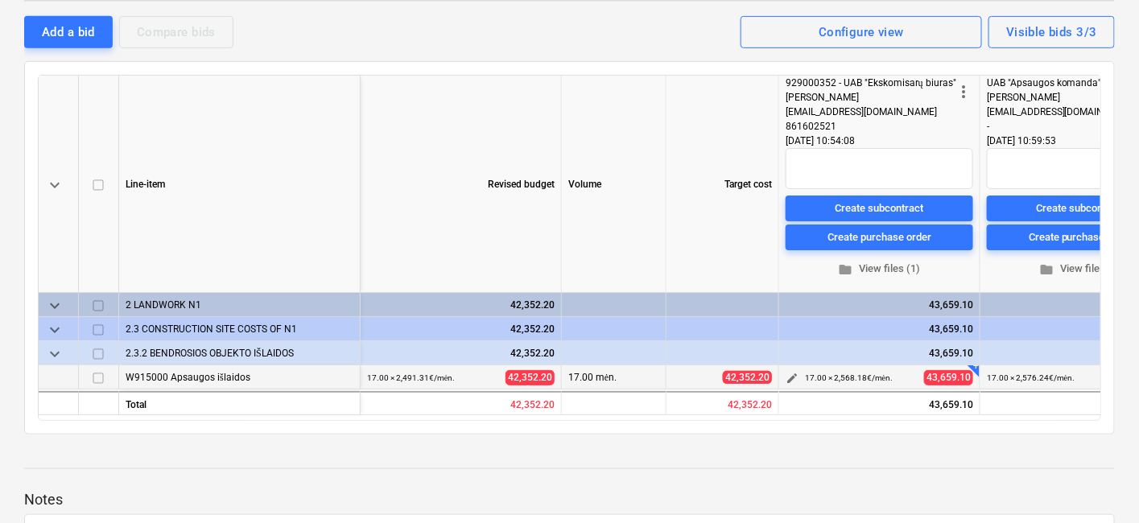
click at [790, 377] on span "edit" at bounding box center [791, 379] width 13 height 13
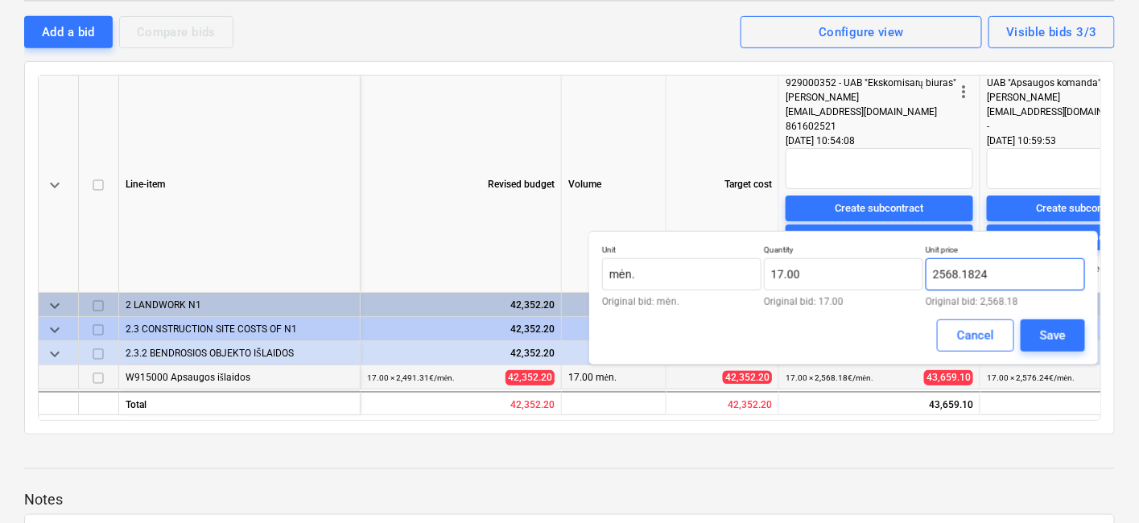
drag, startPoint x: 1005, startPoint y: 274, endPoint x: 925, endPoint y: 278, distance: 79.8
click at [925, 278] on input "2568.1824" at bounding box center [1004, 274] width 159 height 32
type input "č"
type input "2,472.30"
click at [1052, 330] on div "Save" at bounding box center [1053, 335] width 26 height 21
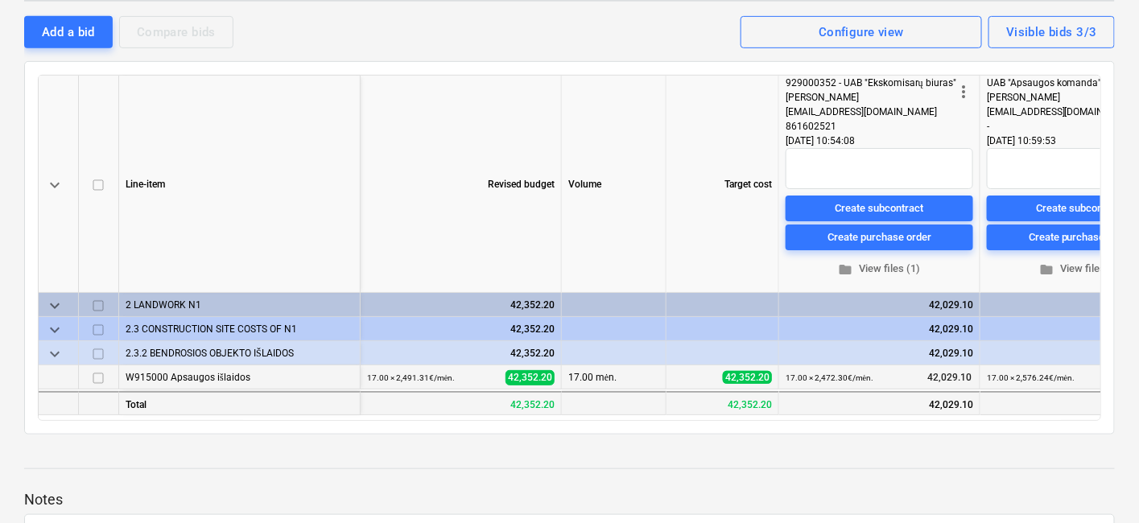
drag, startPoint x: 851, startPoint y: 412, endPoint x: 869, endPoint y: 412, distance: 17.7
click at [869, 412] on div "42,029.10" at bounding box center [879, 403] width 201 height 24
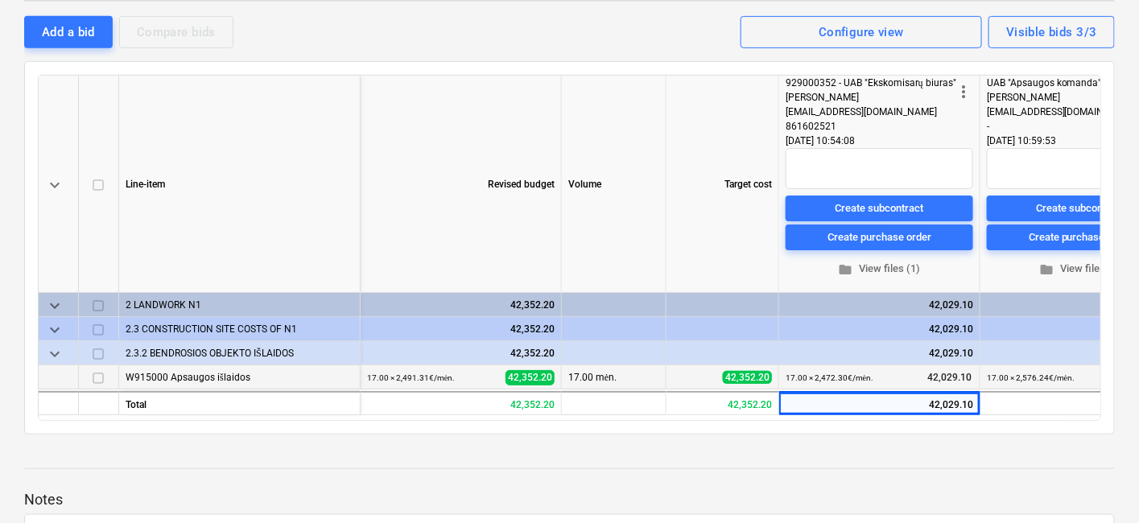
drag, startPoint x: 747, startPoint y: 418, endPoint x: 806, endPoint y: 416, distance: 59.6
click at [806, 416] on div "keyboard_arrow_down Line-item Revised budget Volume Target cost more_vert 92900…" at bounding box center [569, 248] width 1063 height 346
drag, startPoint x: 753, startPoint y: 491, endPoint x: 731, endPoint y: 428, distance: 66.4
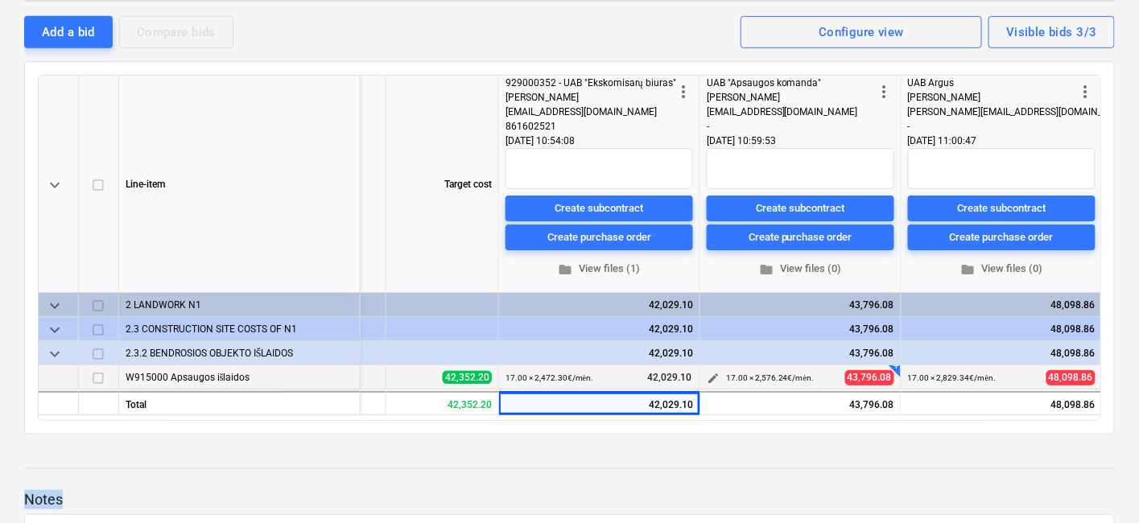
click at [707, 373] on span "edit" at bounding box center [712, 379] width 13 height 13
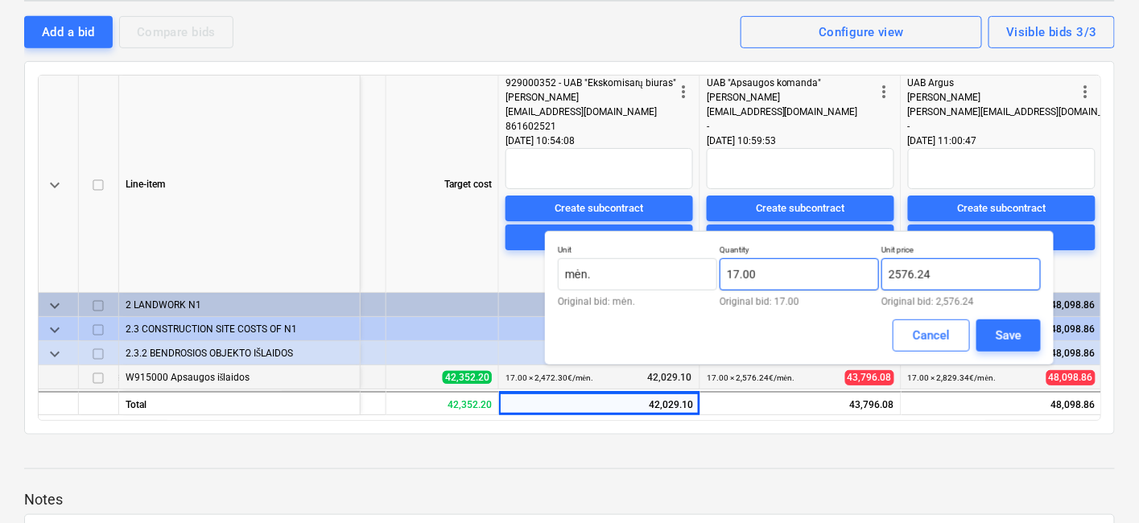
drag, startPoint x: 944, startPoint y: 278, endPoint x: 873, endPoint y: 275, distance: 70.9
click at [873, 275] on div "Unit mėn. Original bid: mėn. Quantity 17.00 Original bid: 17.00 Unit price 2576…" at bounding box center [799, 276] width 483 height 62
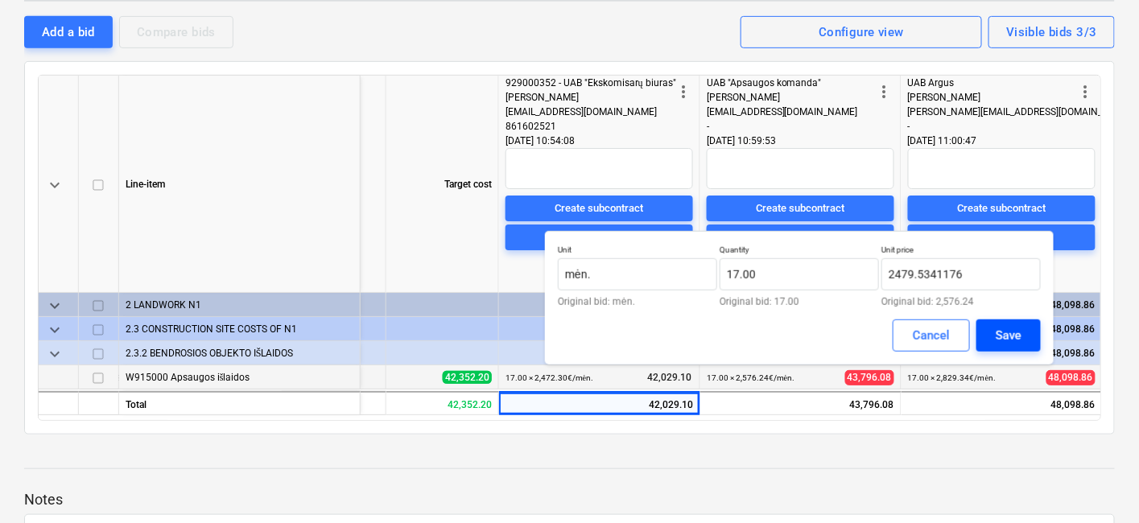
type input "2,479.53"
click at [1007, 334] on div "Save" at bounding box center [1008, 335] width 26 height 21
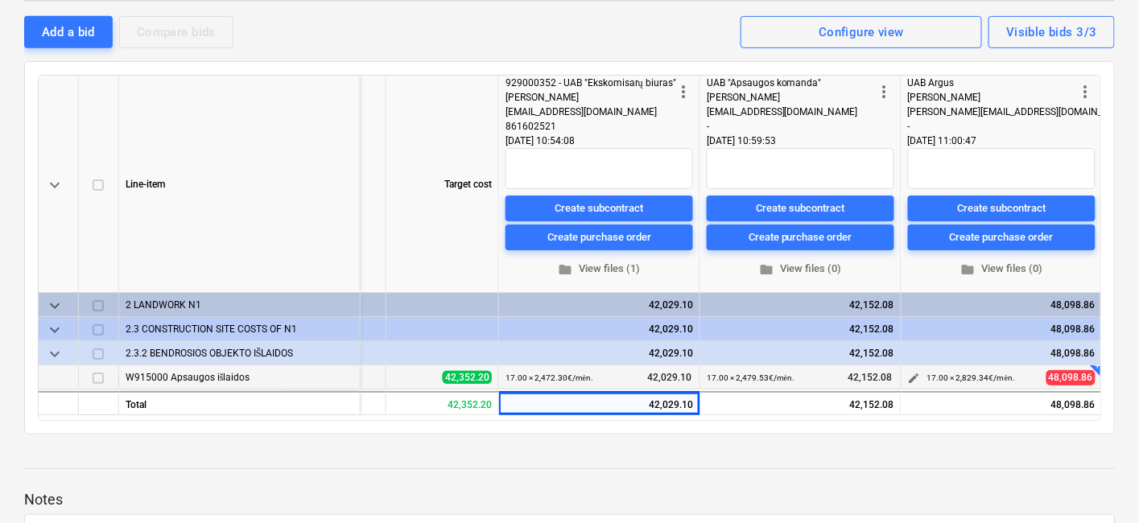
click at [908, 374] on span "edit" at bounding box center [914, 379] width 13 height 13
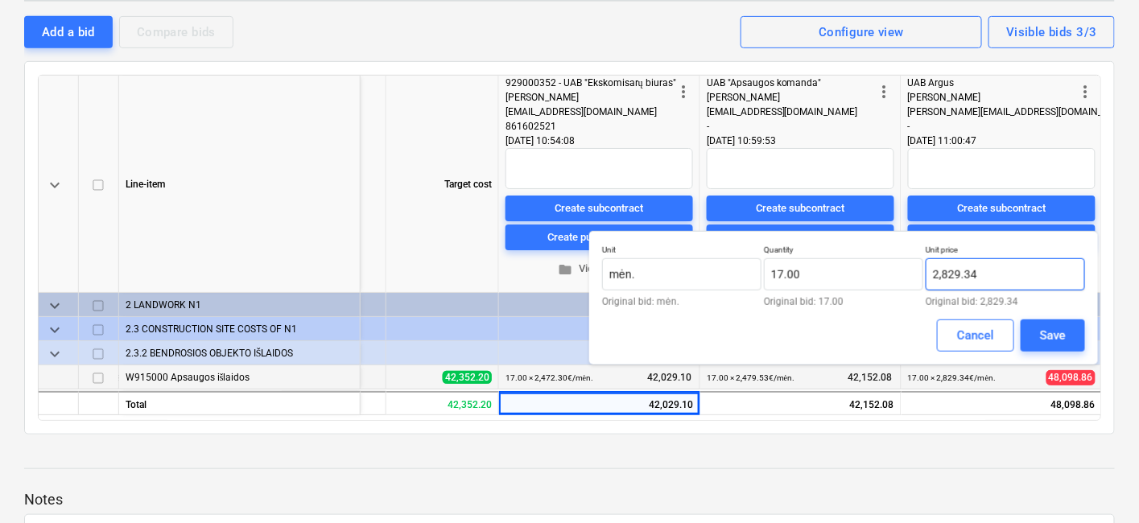
drag, startPoint x: 1011, startPoint y: 267, endPoint x: 1000, endPoint y: 270, distance: 10.7
click at [1011, 267] on input "2,829.34" at bounding box center [1004, 274] width 159 height 32
drag, startPoint x: 989, startPoint y: 272, endPoint x: 910, endPoint y: 274, distance: 78.9
click at [910, 274] on div "Unit mėn. Original bid: mėn. Quantity 17.00 Original bid: 17.00 Unit price 2829…" at bounding box center [843, 276] width 483 height 62
type input "2,717.70"
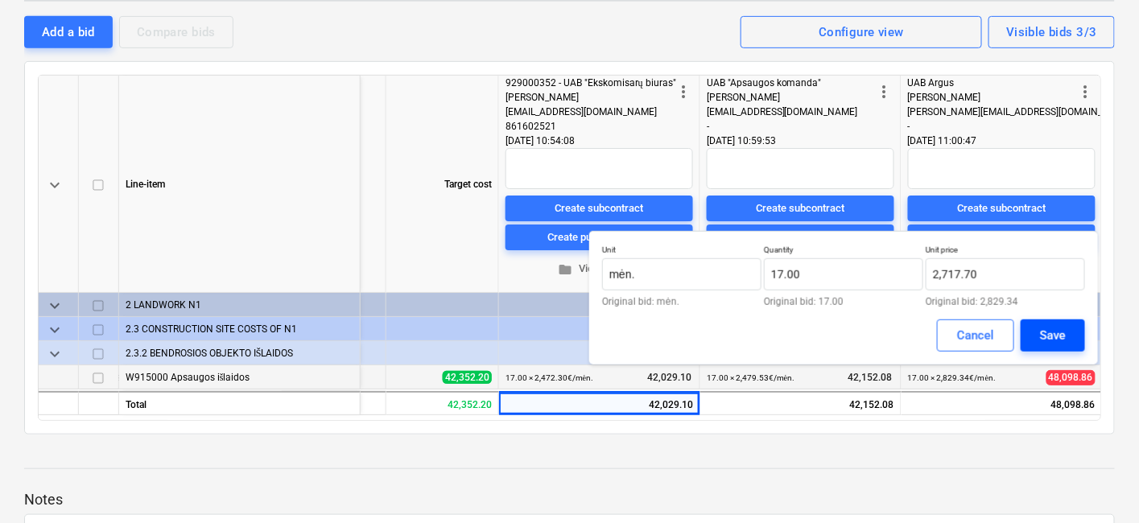
click at [1047, 329] on div "Save" at bounding box center [1053, 335] width 26 height 21
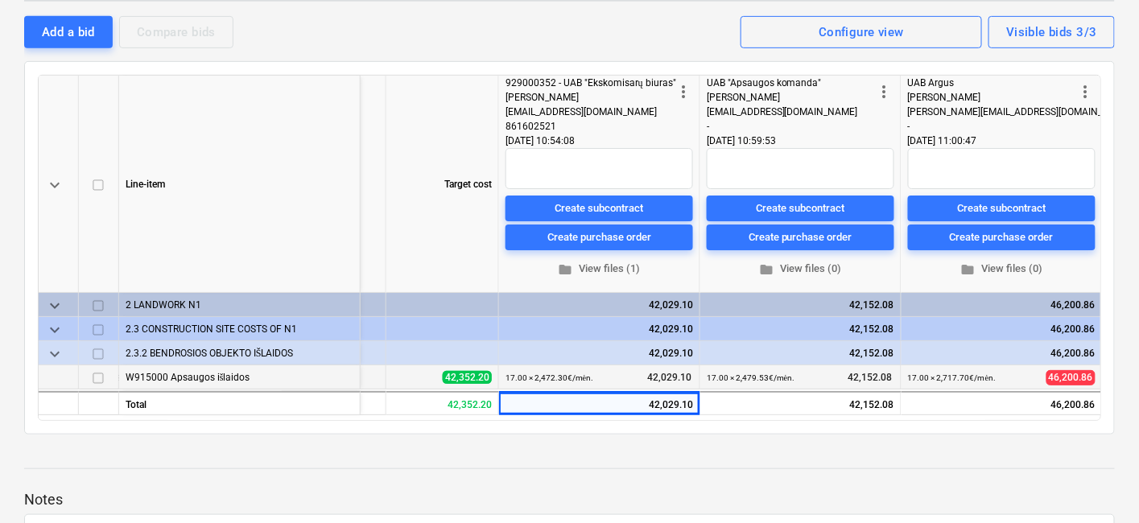
click at [800, 459] on div at bounding box center [569, 453] width 1090 height 13
click at [821, 453] on div at bounding box center [569, 453] width 1090 height 13
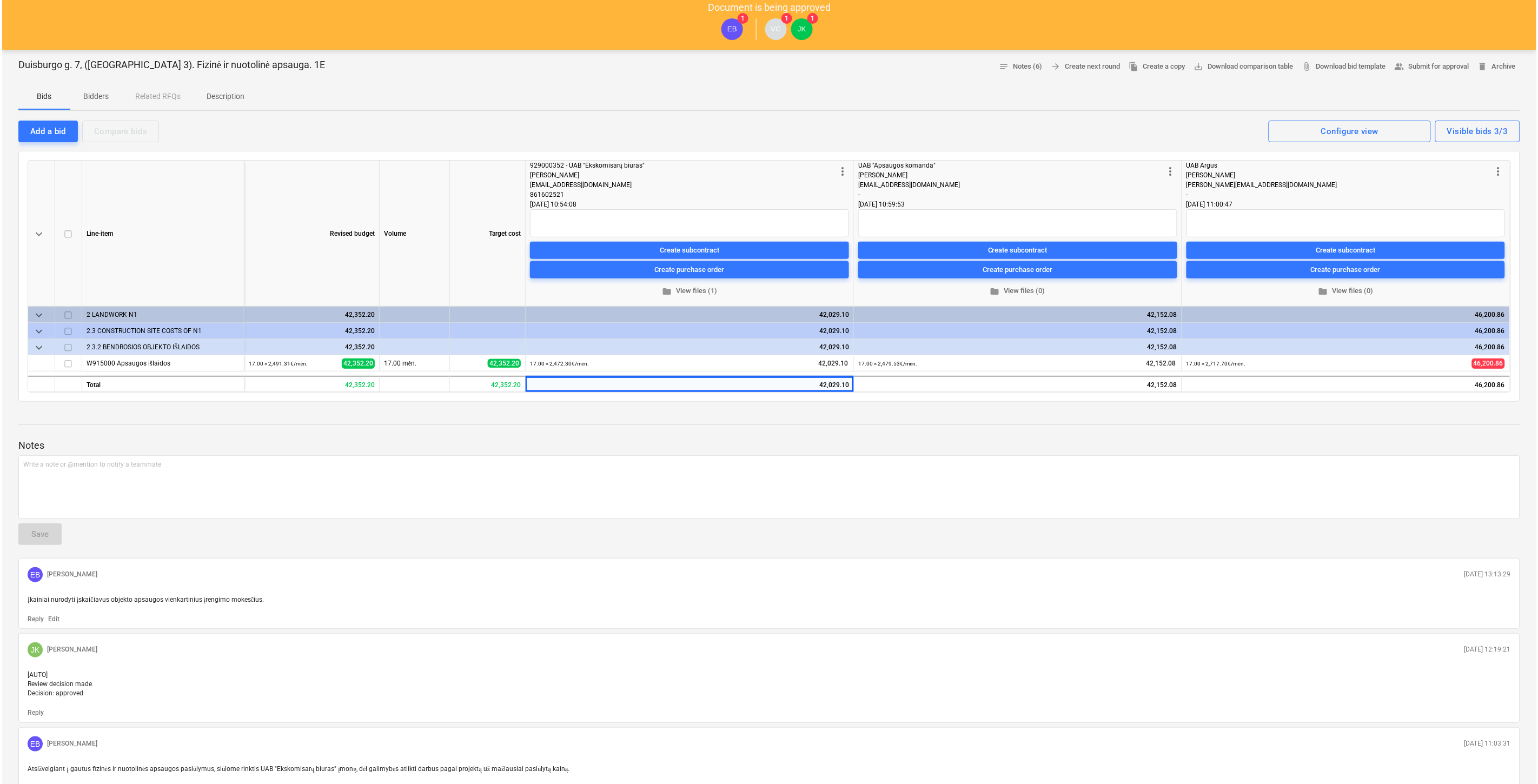
scroll to position [0, 0]
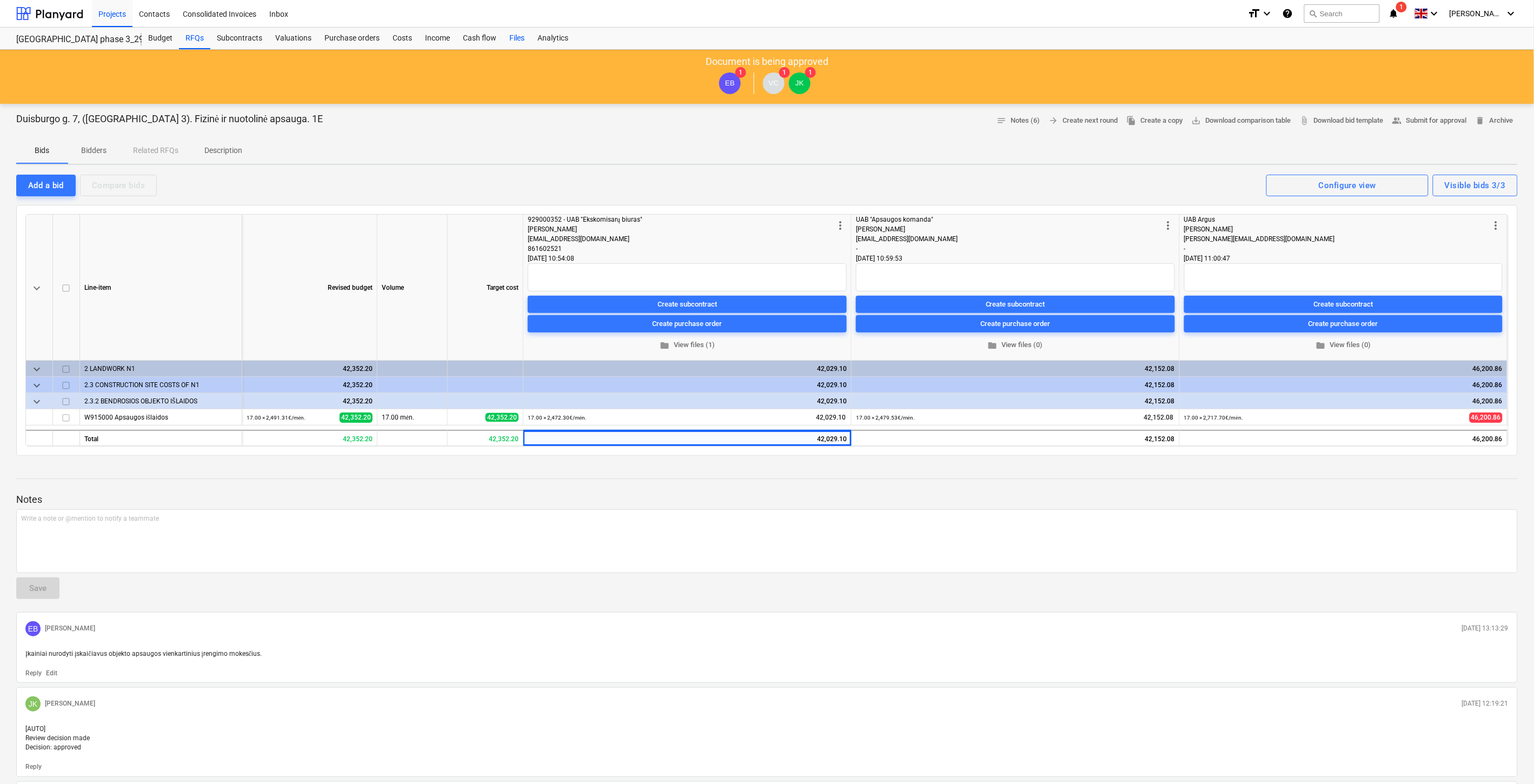
click at [515, 38] on div "Files" at bounding box center [517, 38] width 28 height 21
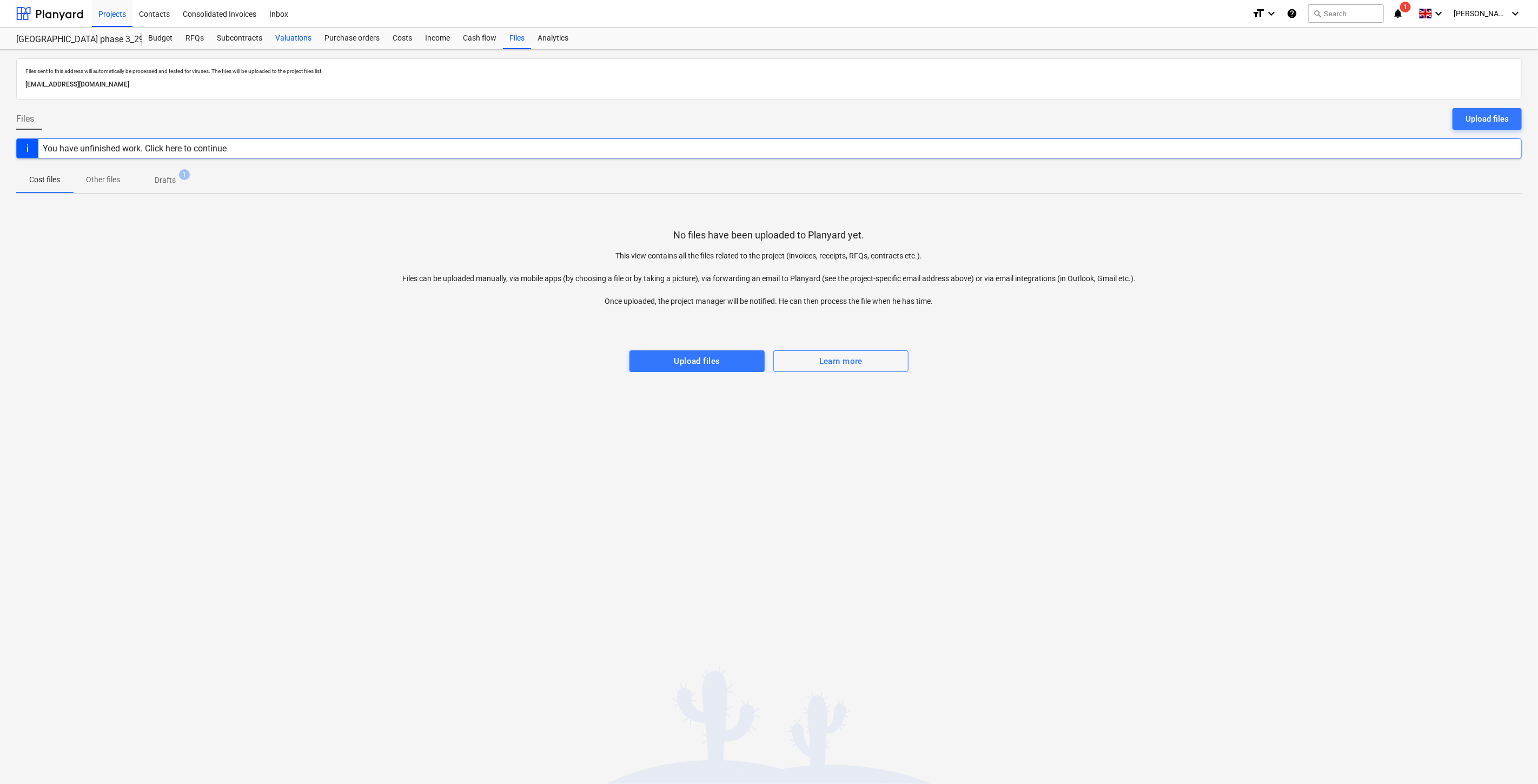
click at [292, 37] on div "Valuations" at bounding box center [293, 38] width 49 height 21
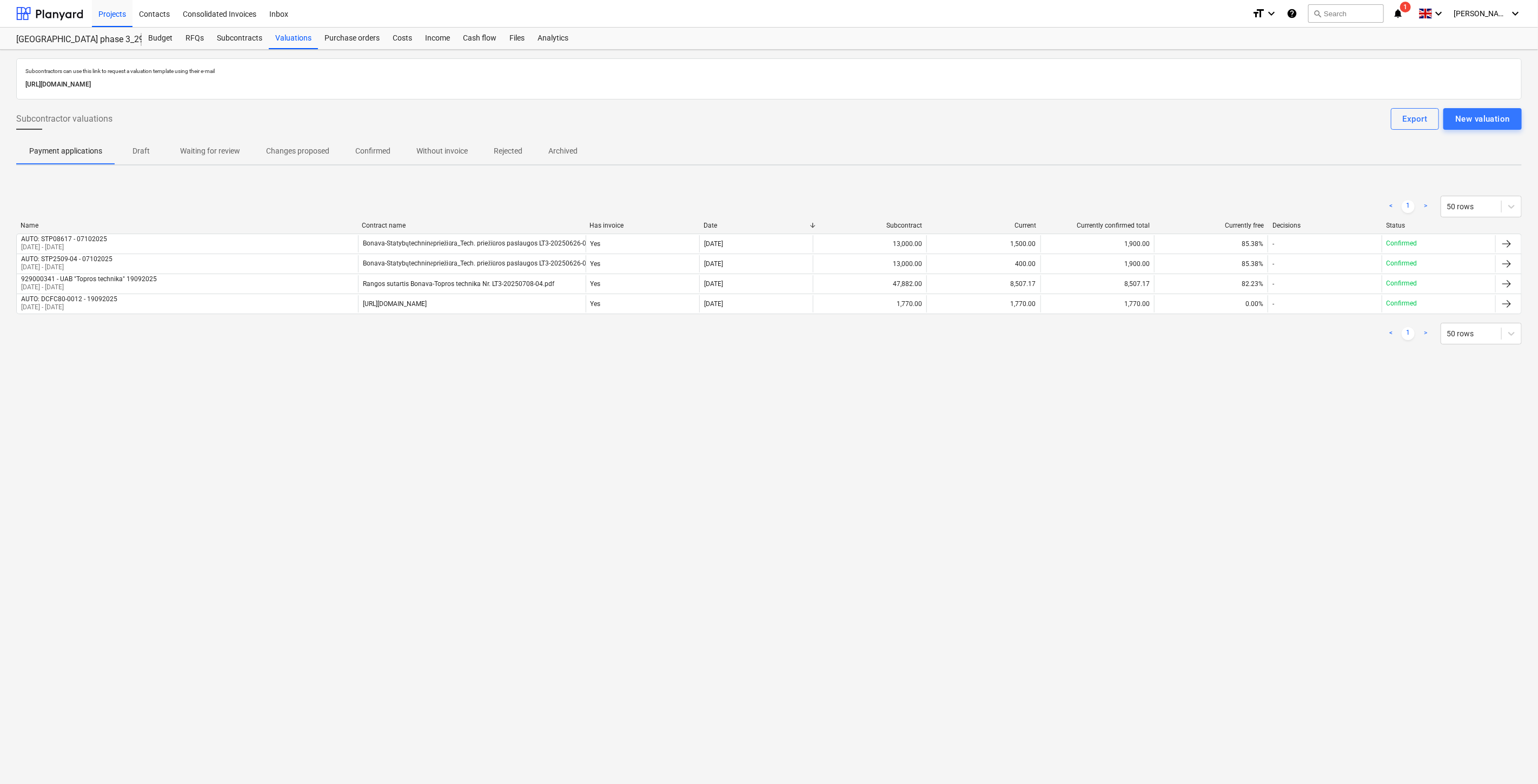
click at [619, 175] on div "Subcontractors can use this link to request a valuation template using their e-…" at bounding box center [769, 212] width 1506 height 308
click at [60, 9] on div at bounding box center [50, 13] width 67 height 27
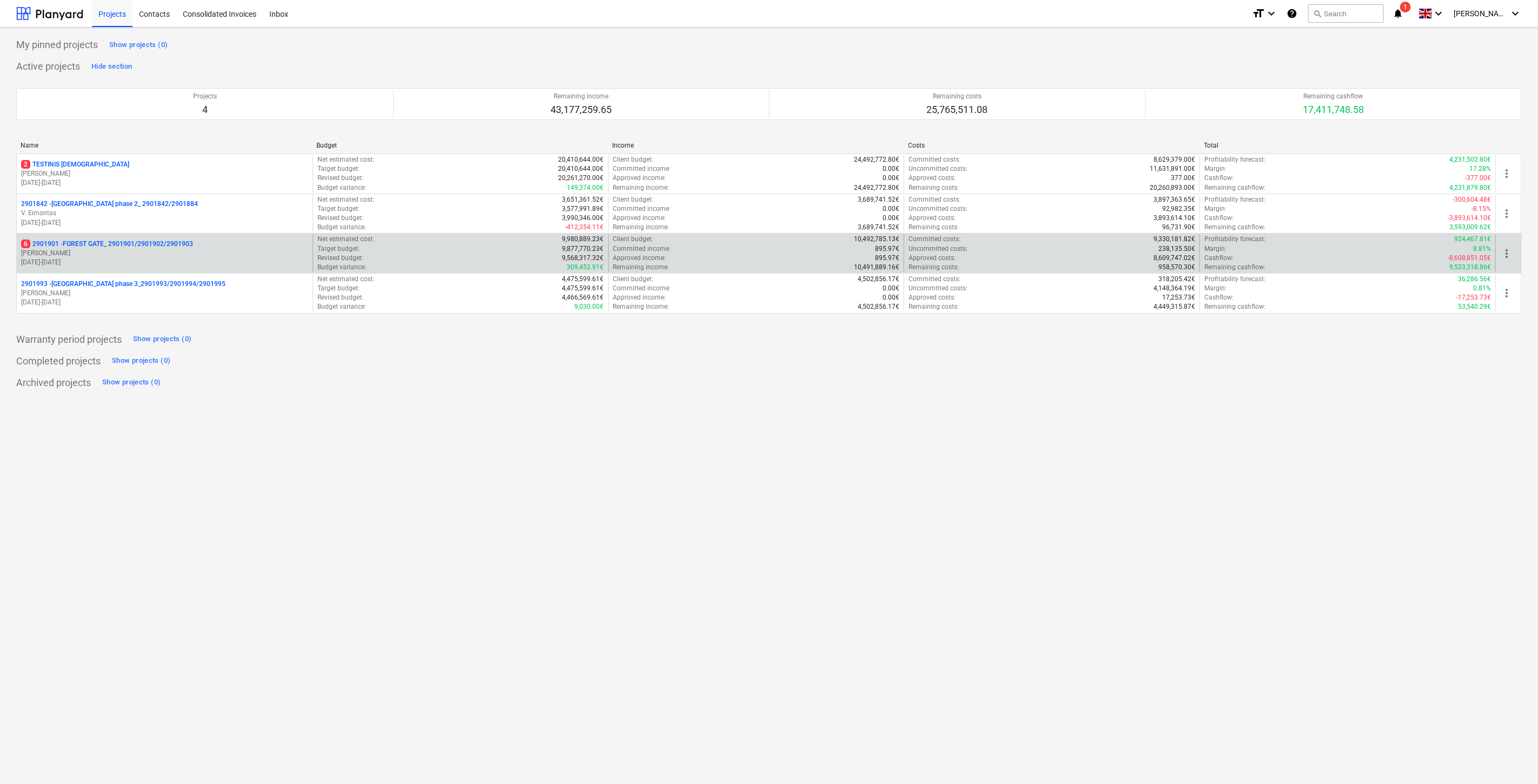
click at [106, 241] on p "6 2901901 - FOREST GATE_ 2901901/2901902/2901903" at bounding box center [107, 244] width 172 height 9
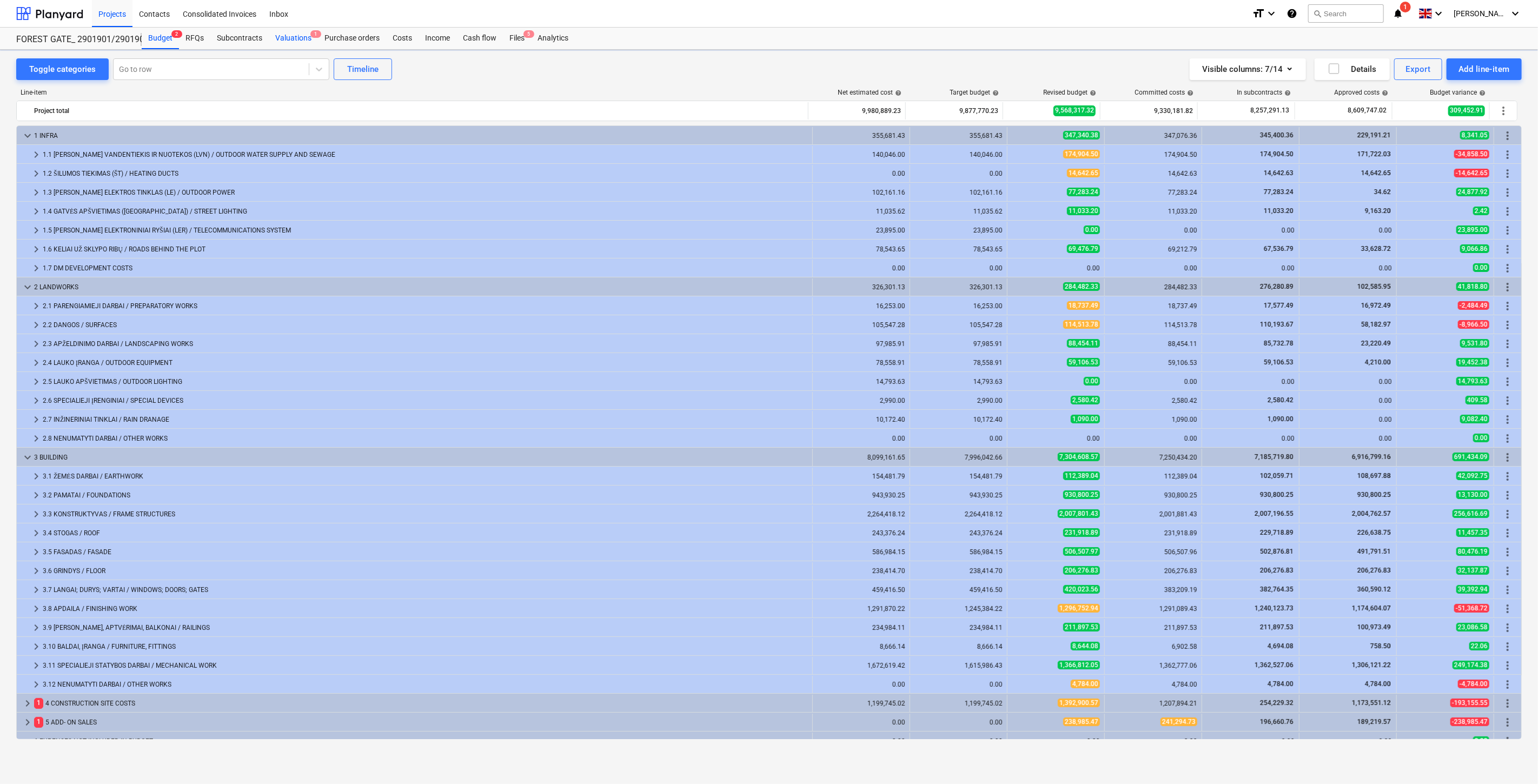
click at [303, 33] on div "Valuations 1" at bounding box center [293, 38] width 49 height 21
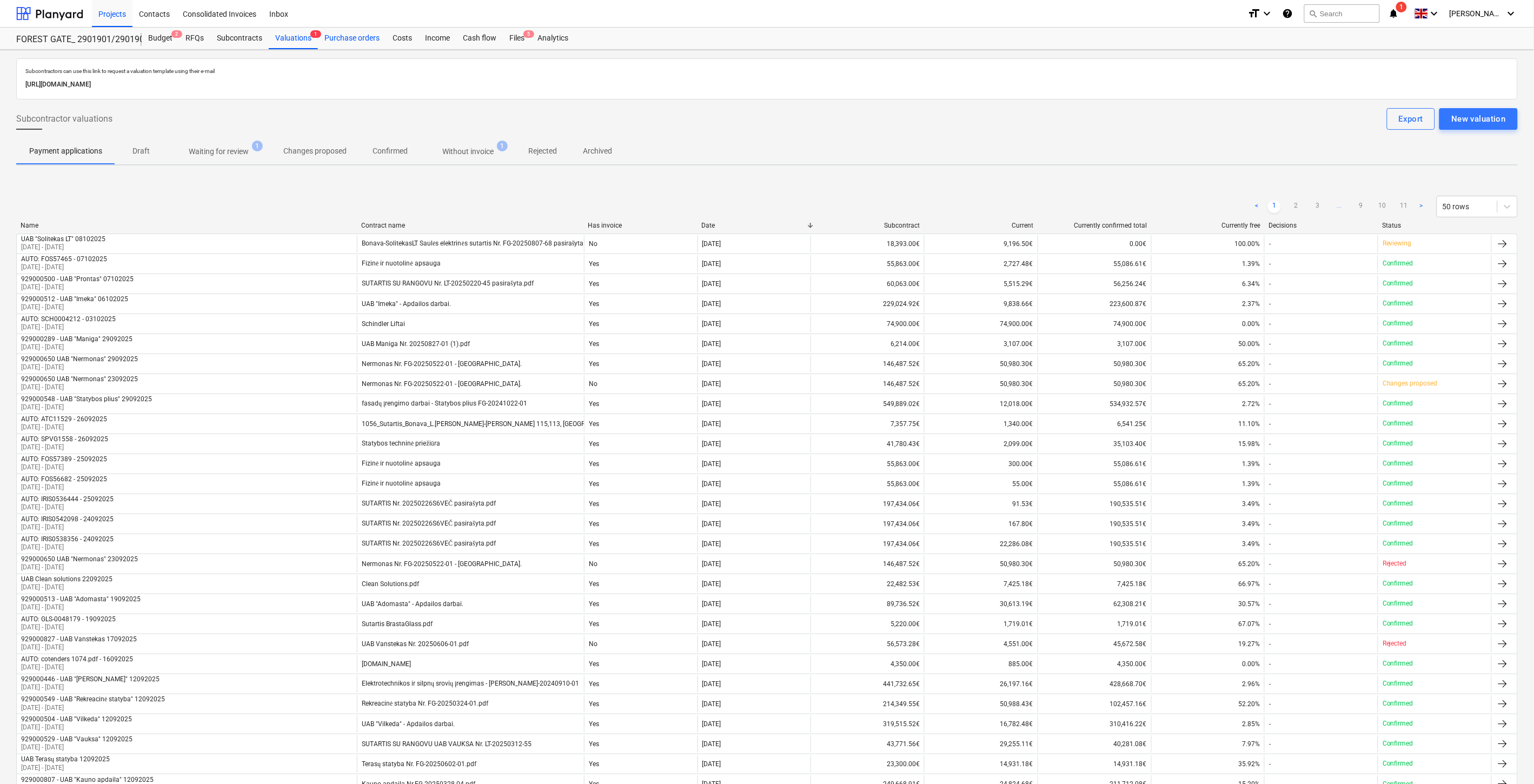
click at [349, 37] on div "Purchase orders" at bounding box center [351, 38] width 68 height 21
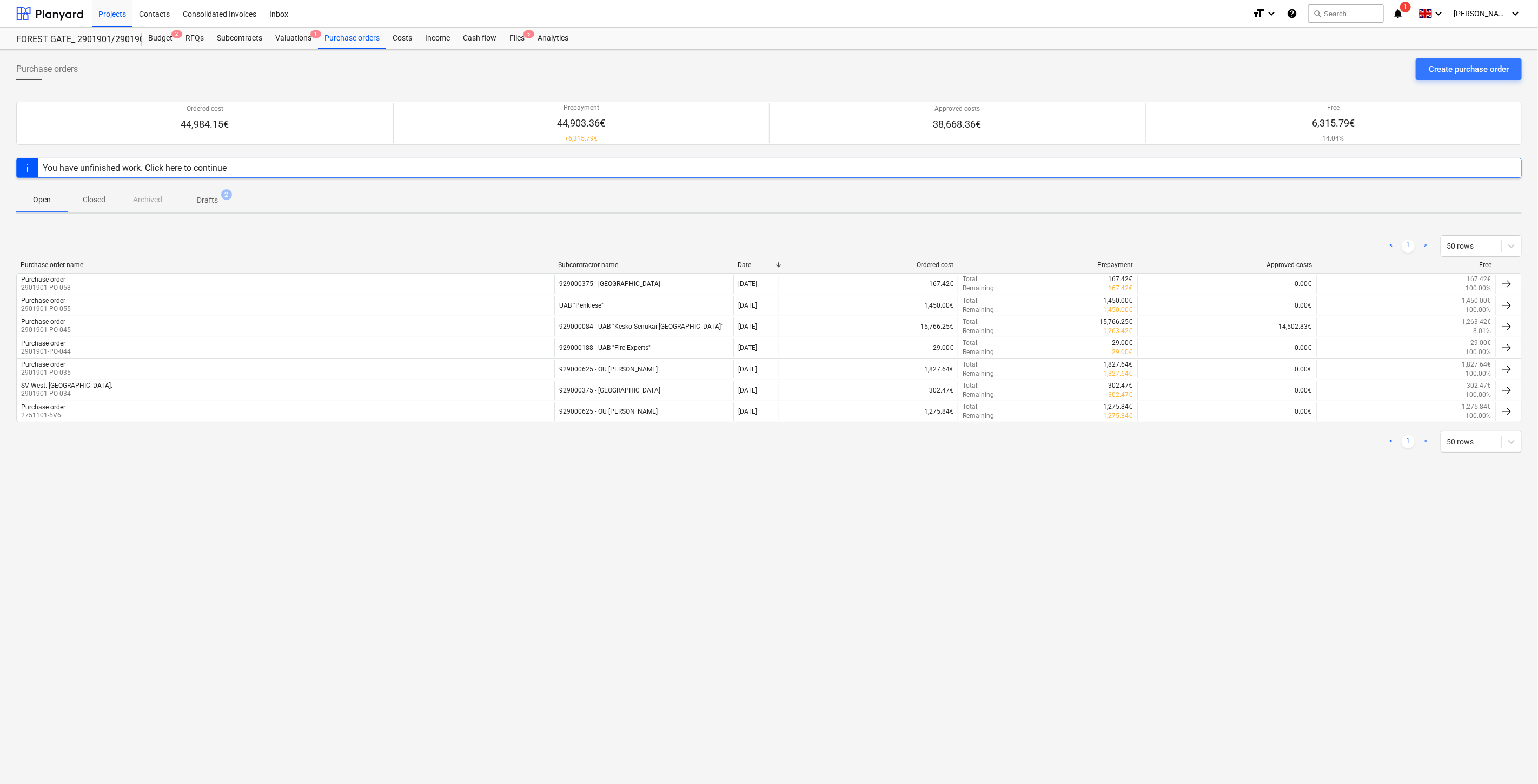
click at [93, 204] on p "Closed" at bounding box center [94, 200] width 26 height 11
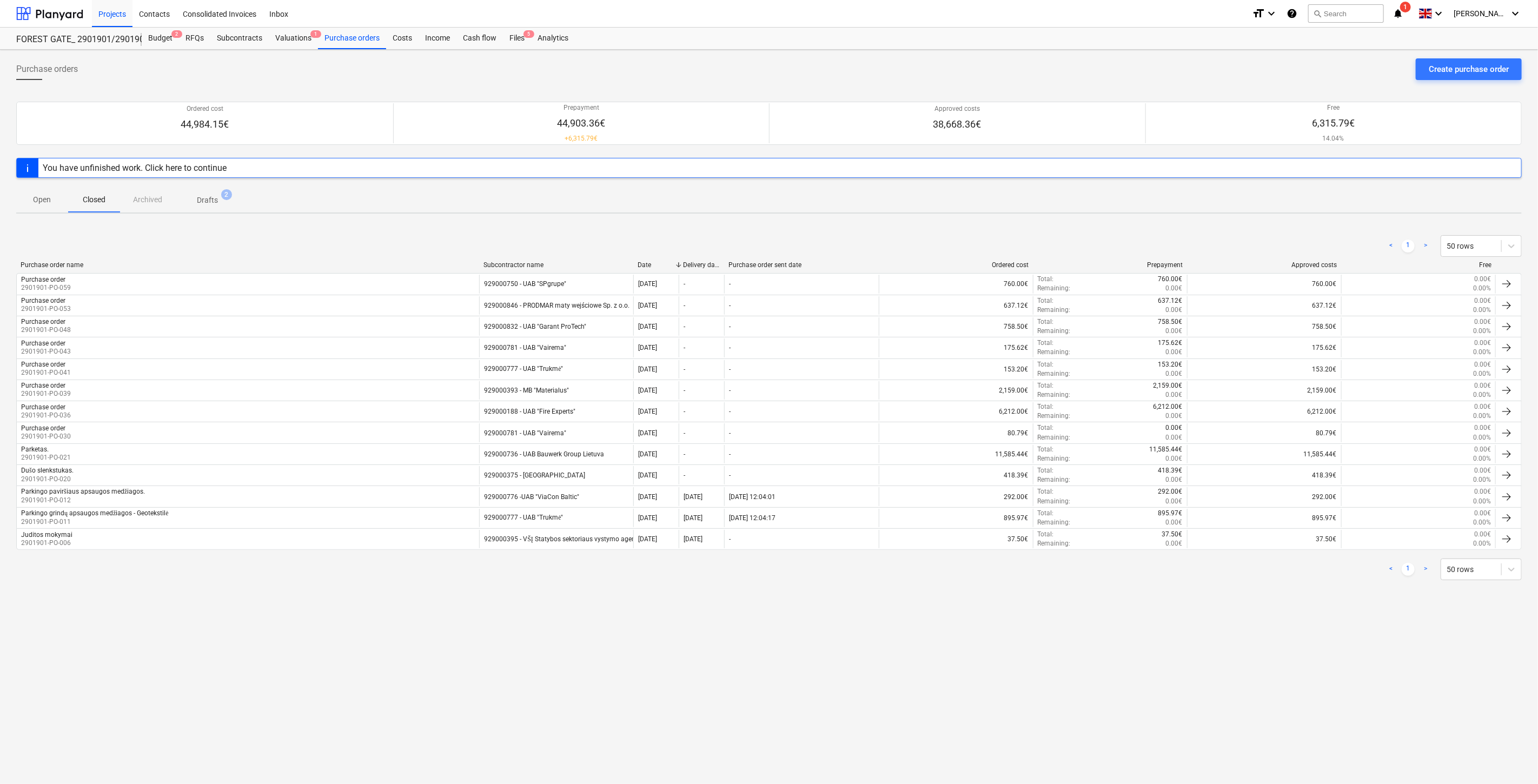
click at [226, 202] on span "Drafts 2" at bounding box center [208, 199] width 65 height 19
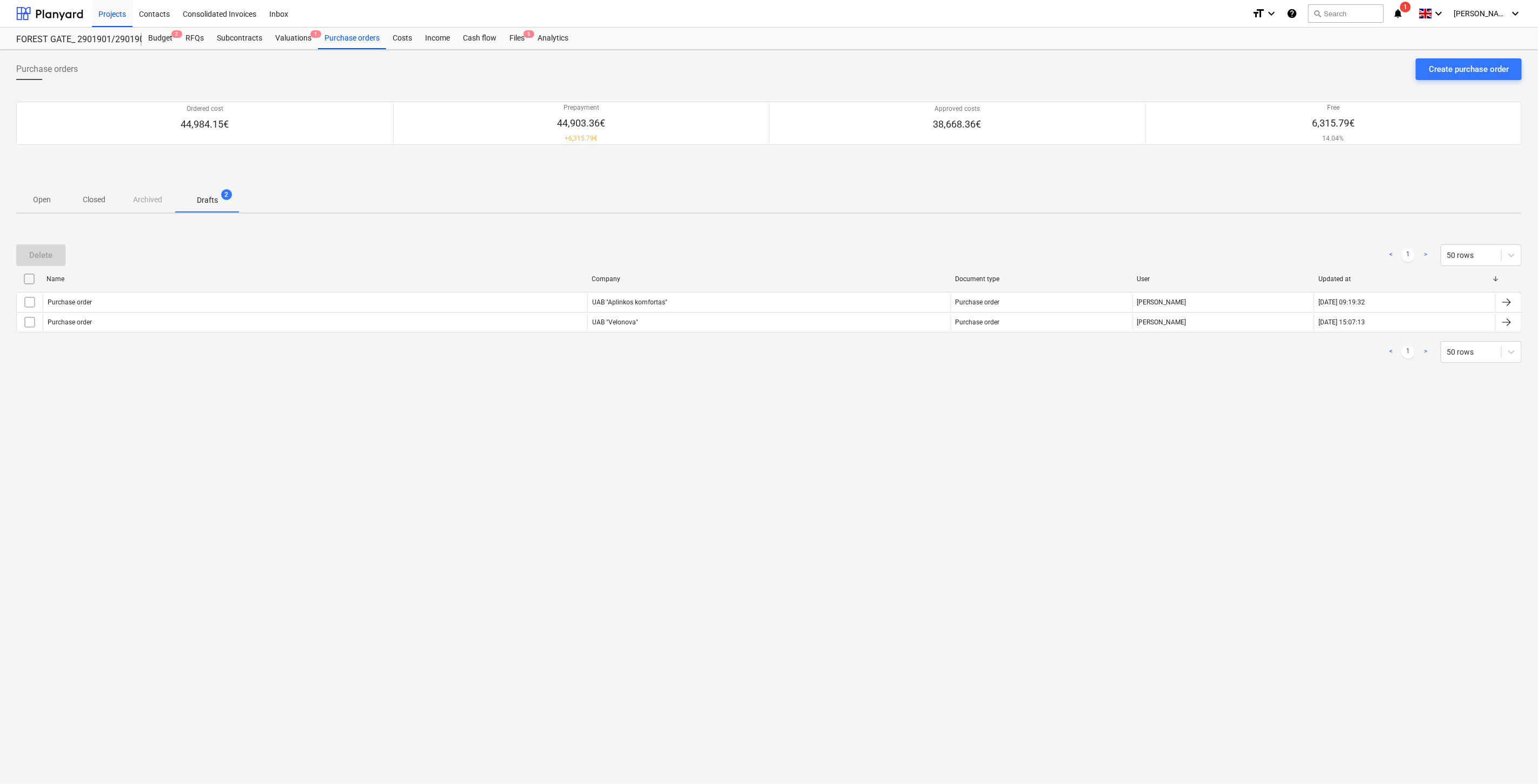
click at [39, 198] on p "Open" at bounding box center [42, 200] width 26 height 11
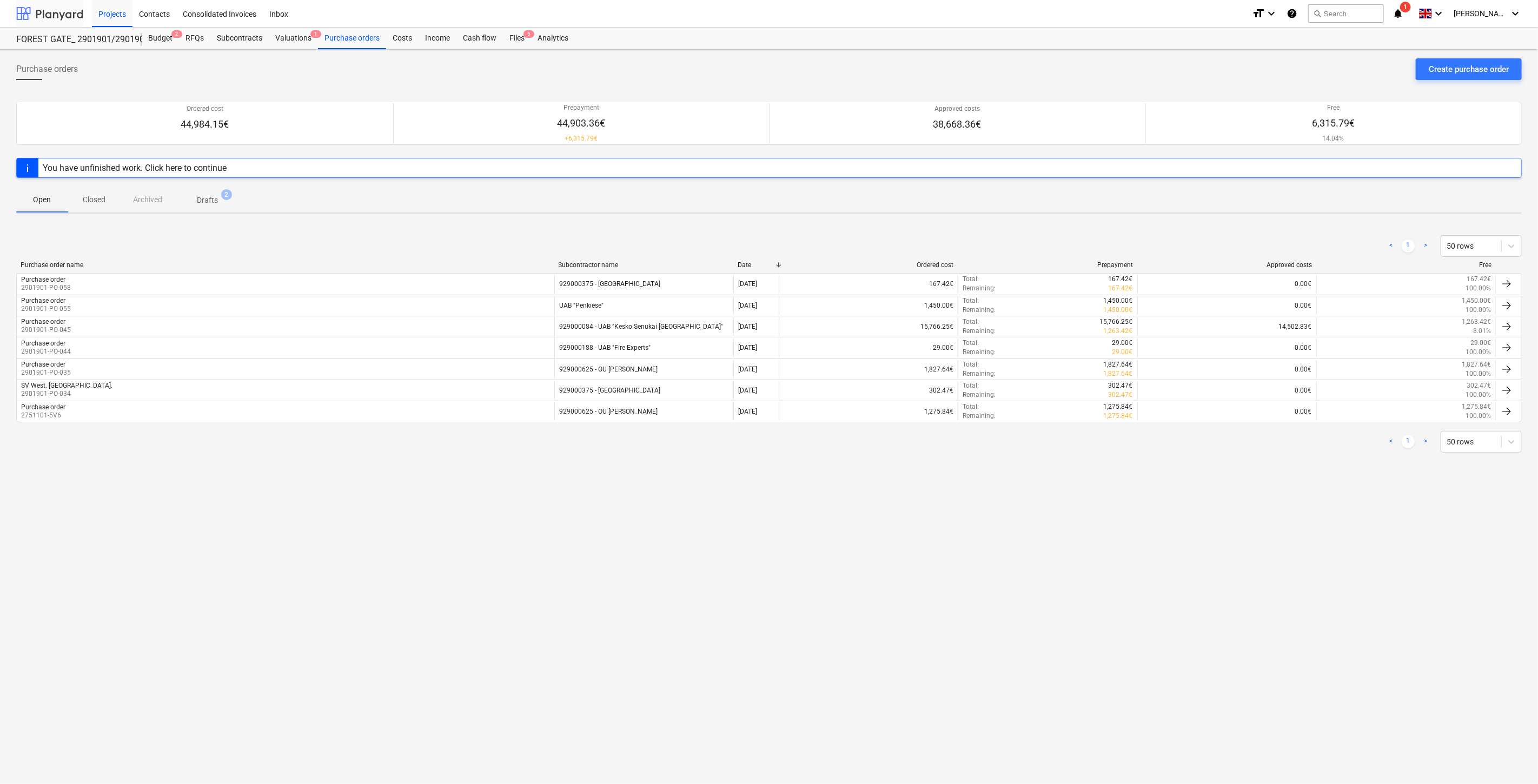
drag, startPoint x: 49, startPoint y: 4, endPoint x: 58, endPoint y: 21, distance: 19.2
click at [49, 4] on div at bounding box center [50, 13] width 67 height 27
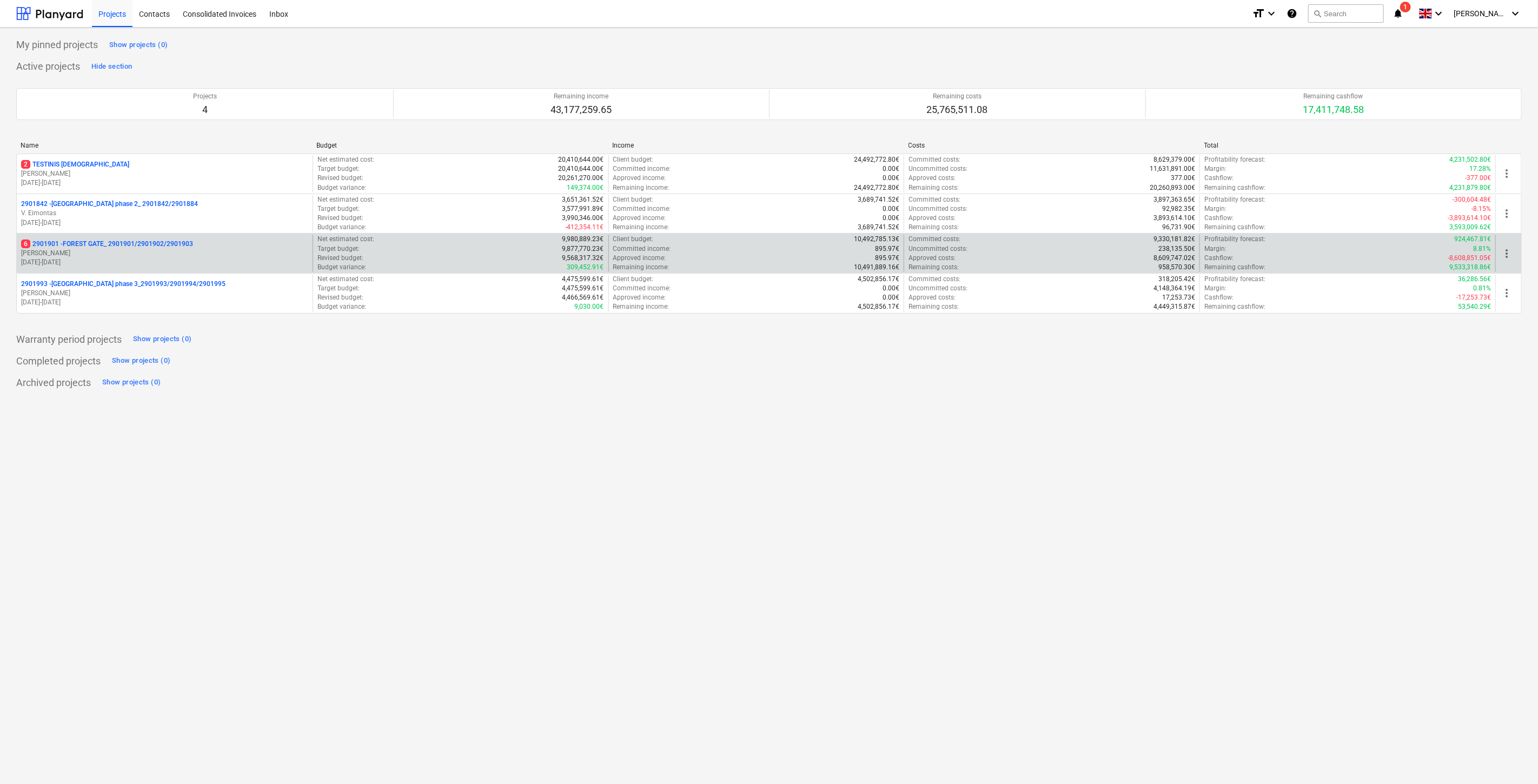
click at [124, 249] on p "6 2901901 - FOREST GATE_ 2901901/2901902/2901903" at bounding box center [107, 244] width 172 height 9
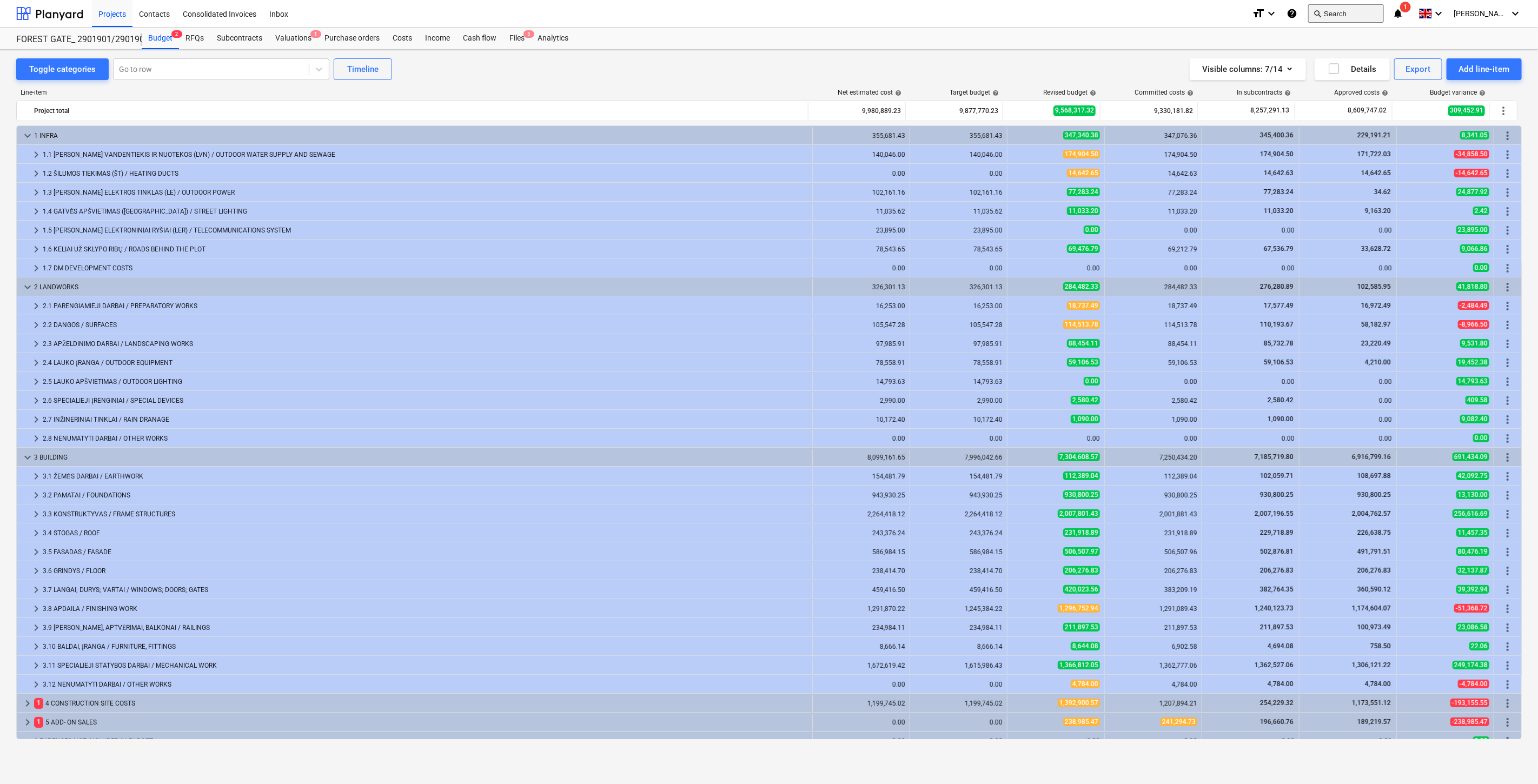
click at [1357, 11] on button "search Search" at bounding box center [1346, 13] width 76 height 18
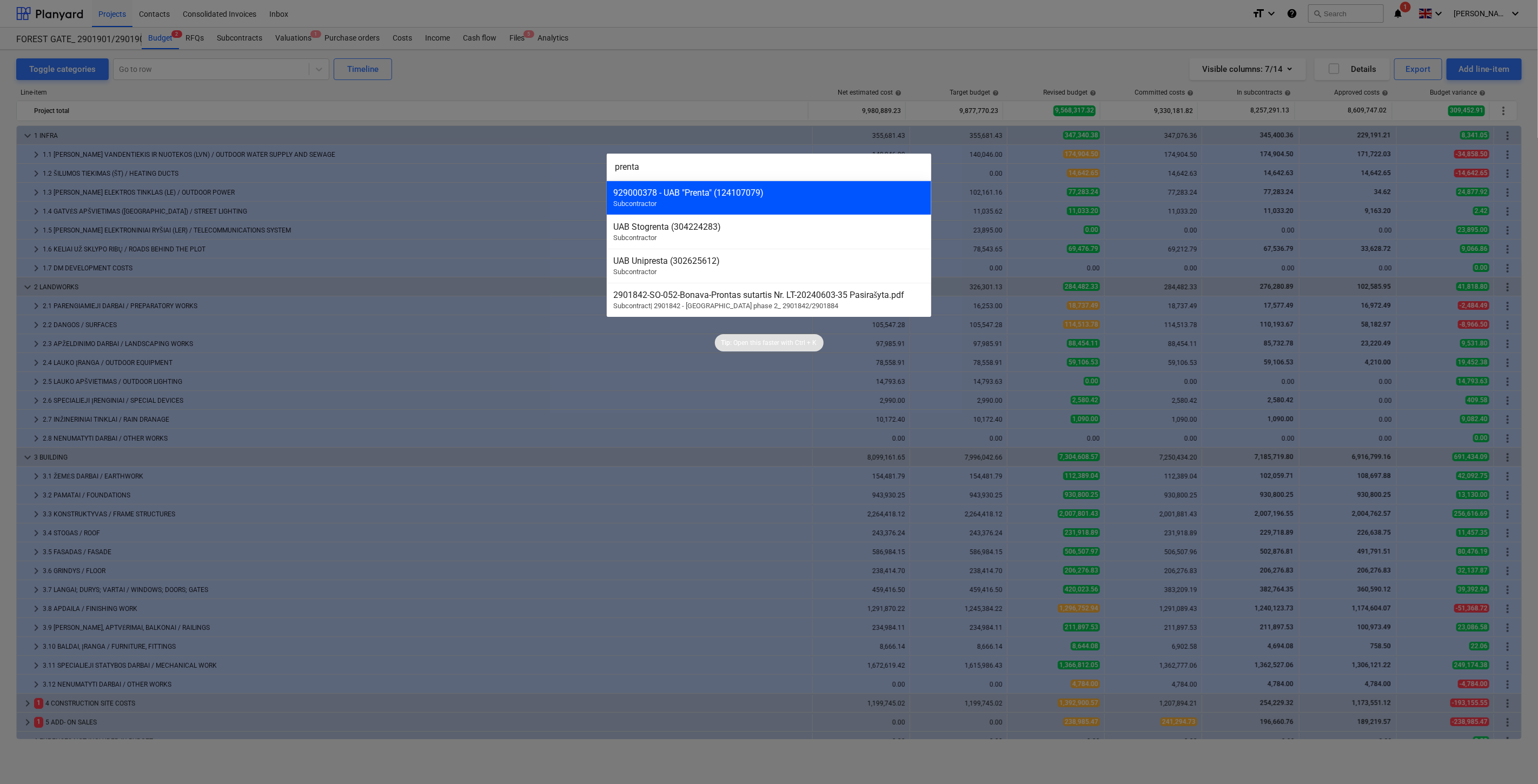
type input "prenta"
click at [710, 201] on div "929000378 - UAB "Prenta" (124107079) Subcontractor" at bounding box center [769, 198] width 325 height 34
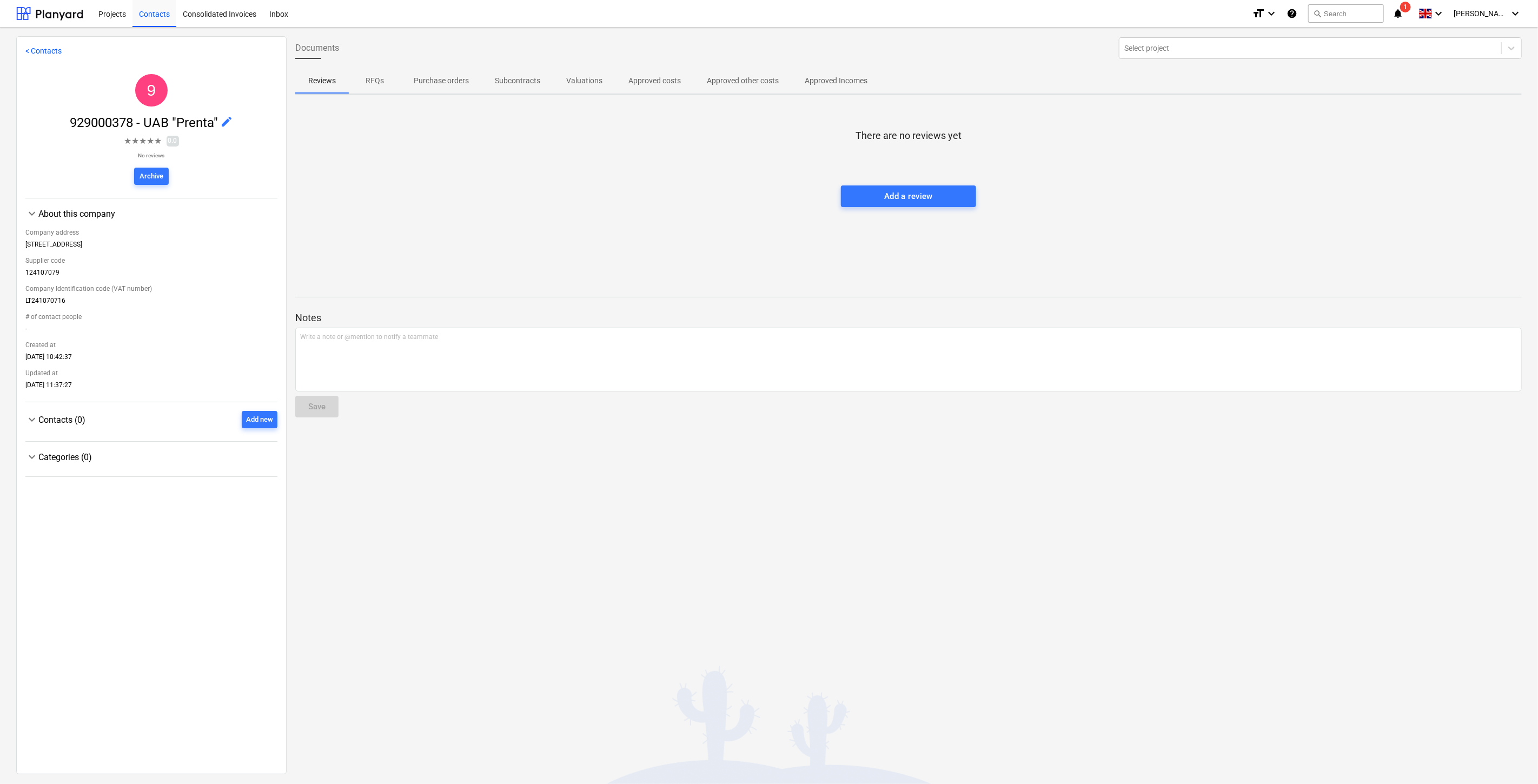
click at [518, 173] on div at bounding box center [908, 175] width 1227 height 21
click at [592, 158] on div at bounding box center [908, 153] width 1227 height 21
click at [63, 17] on div at bounding box center [50, 13] width 67 height 27
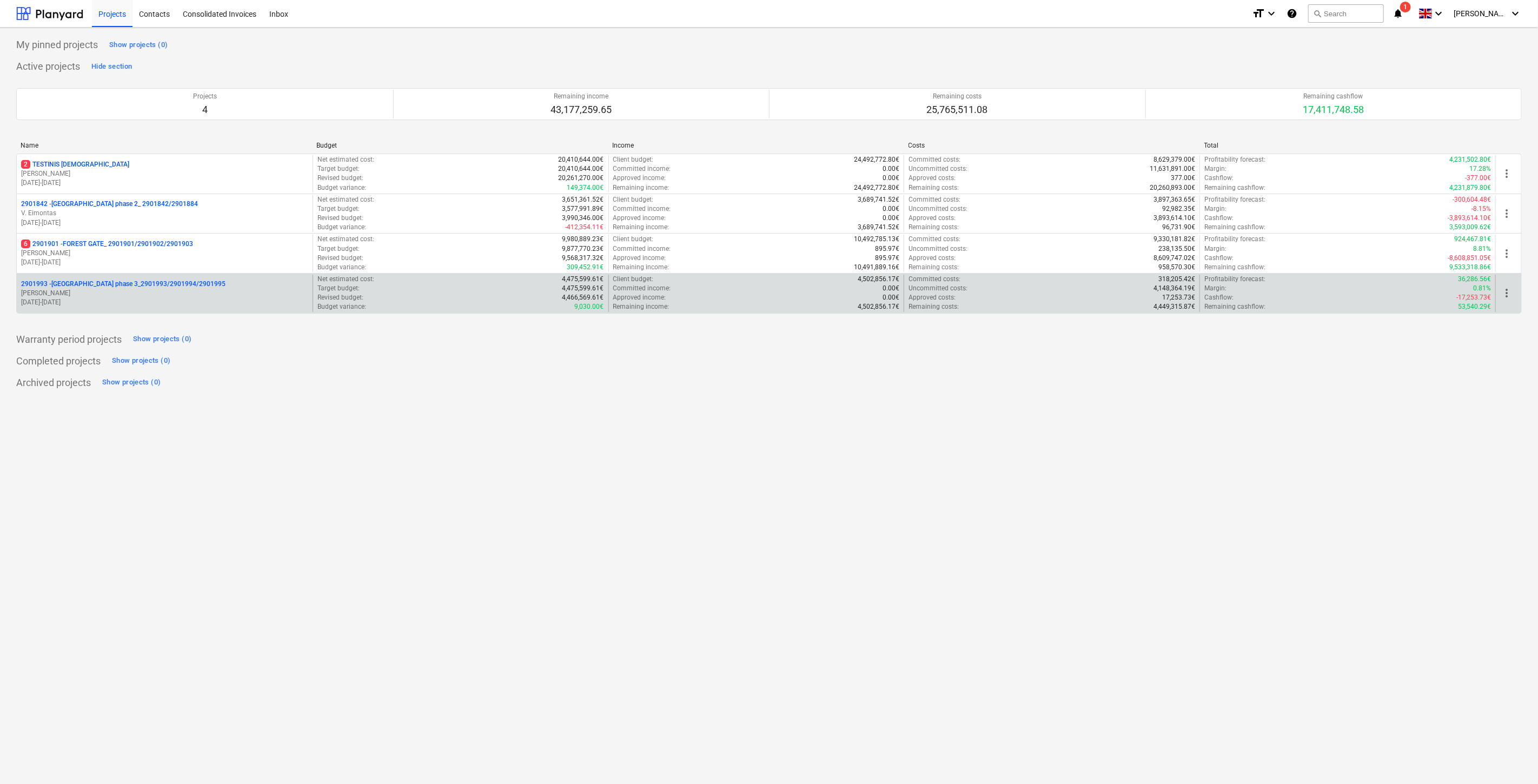
click at [140, 294] on p "[PERSON_NAME]" at bounding box center [164, 294] width 287 height 9
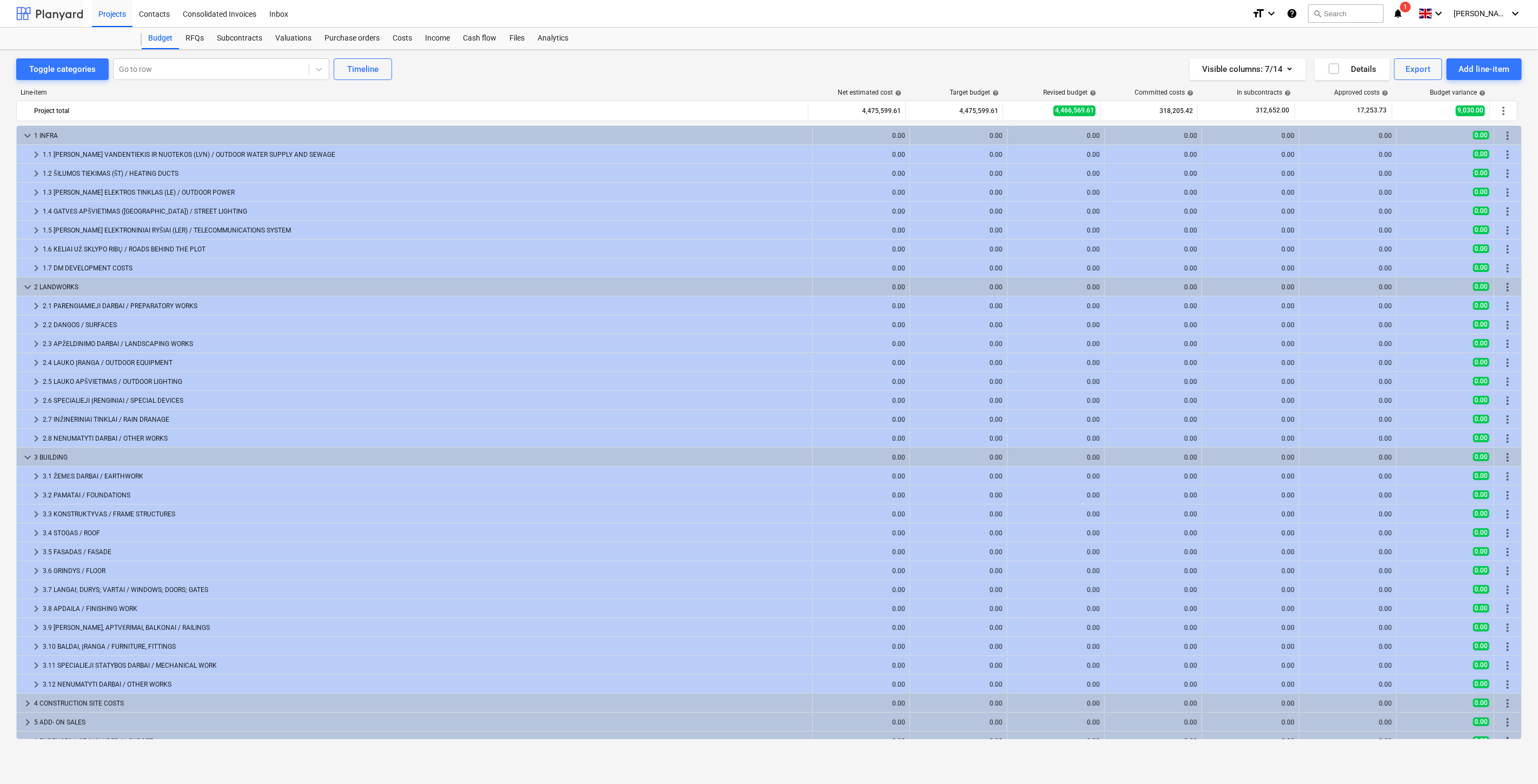
click at [71, 7] on div at bounding box center [50, 13] width 67 height 27
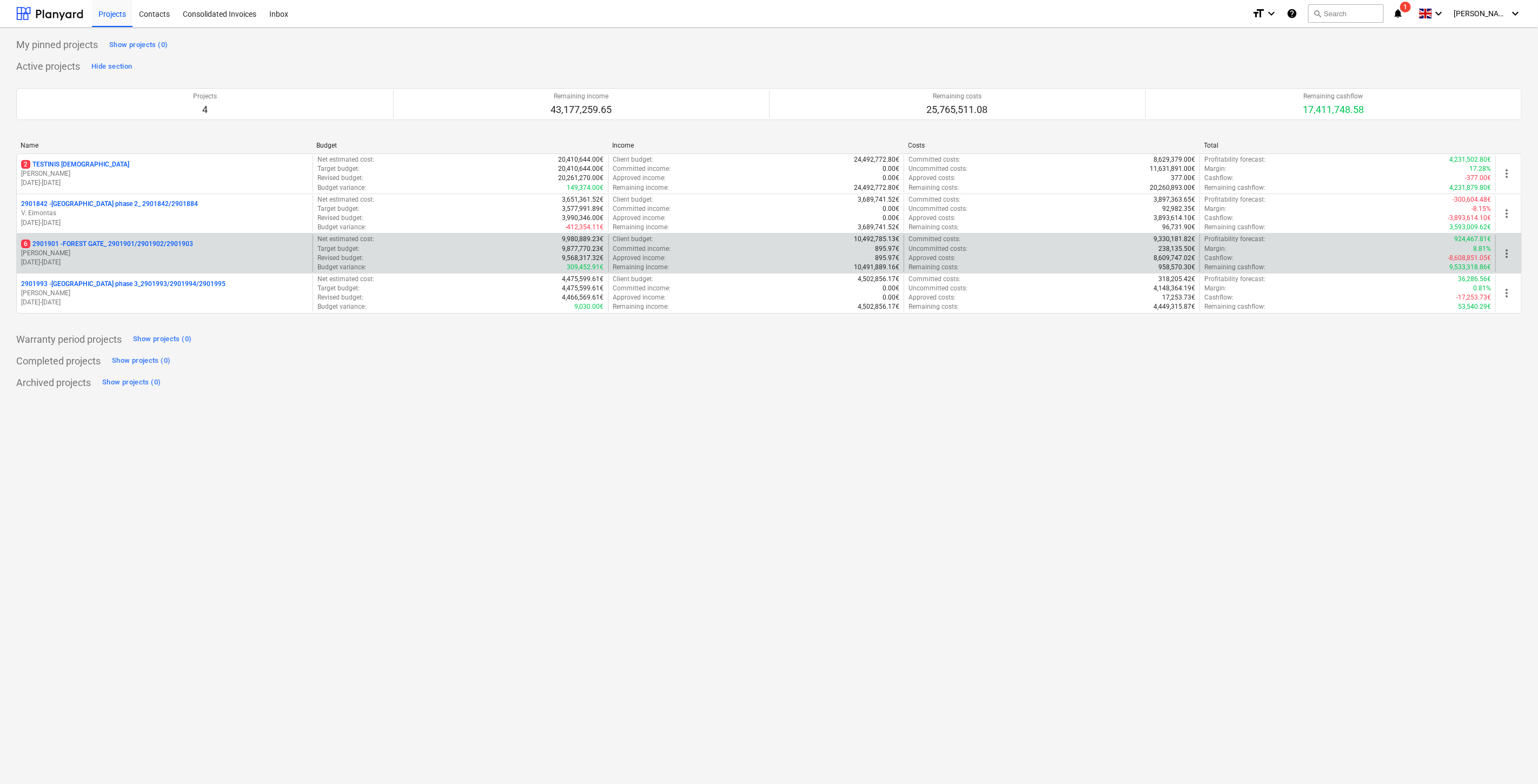
click at [112, 244] on p "6 2901901 - FOREST GATE_ 2901901/2901902/2901903" at bounding box center [107, 244] width 172 height 9
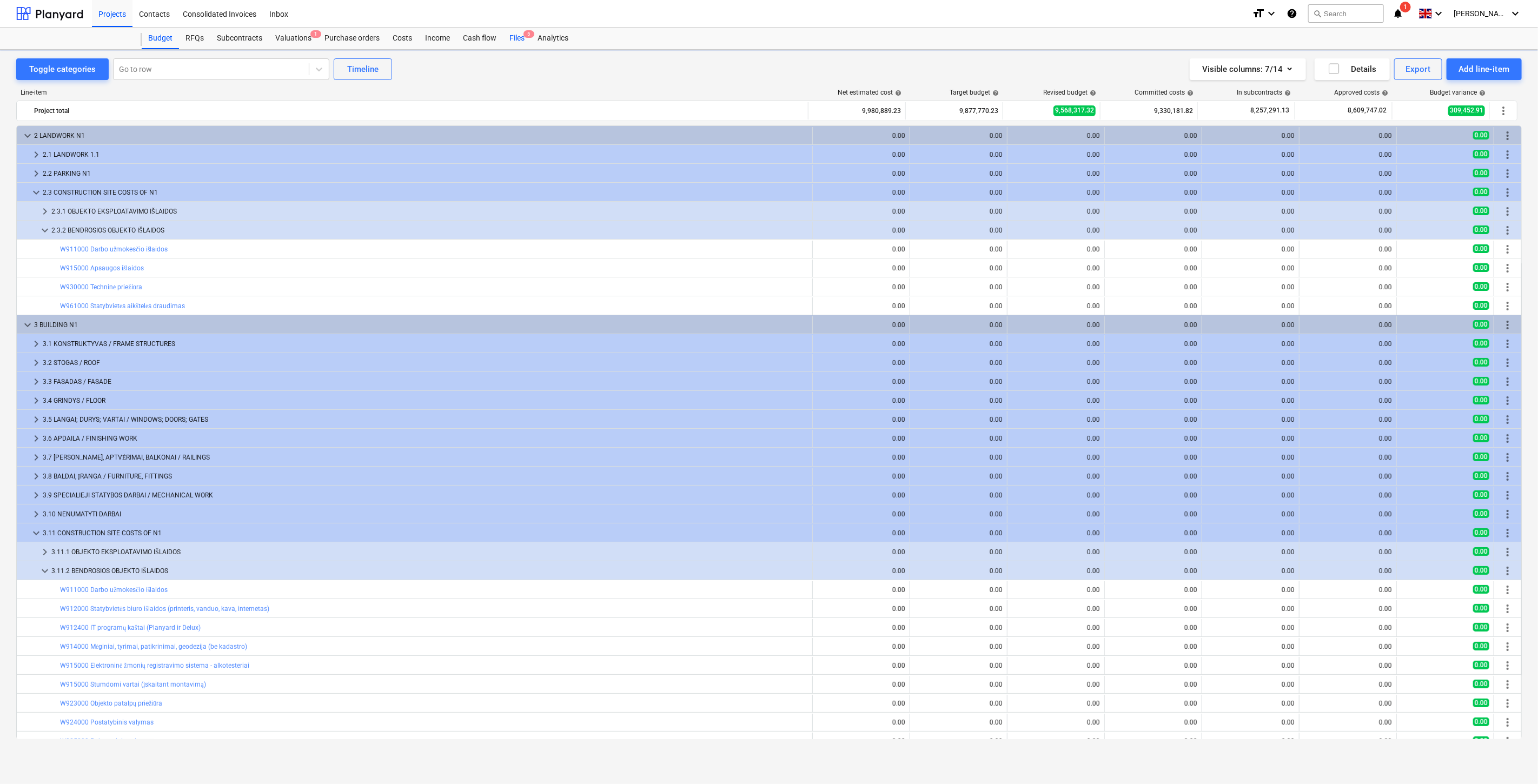
click at [528, 34] on span "5" at bounding box center [529, 34] width 11 height 7
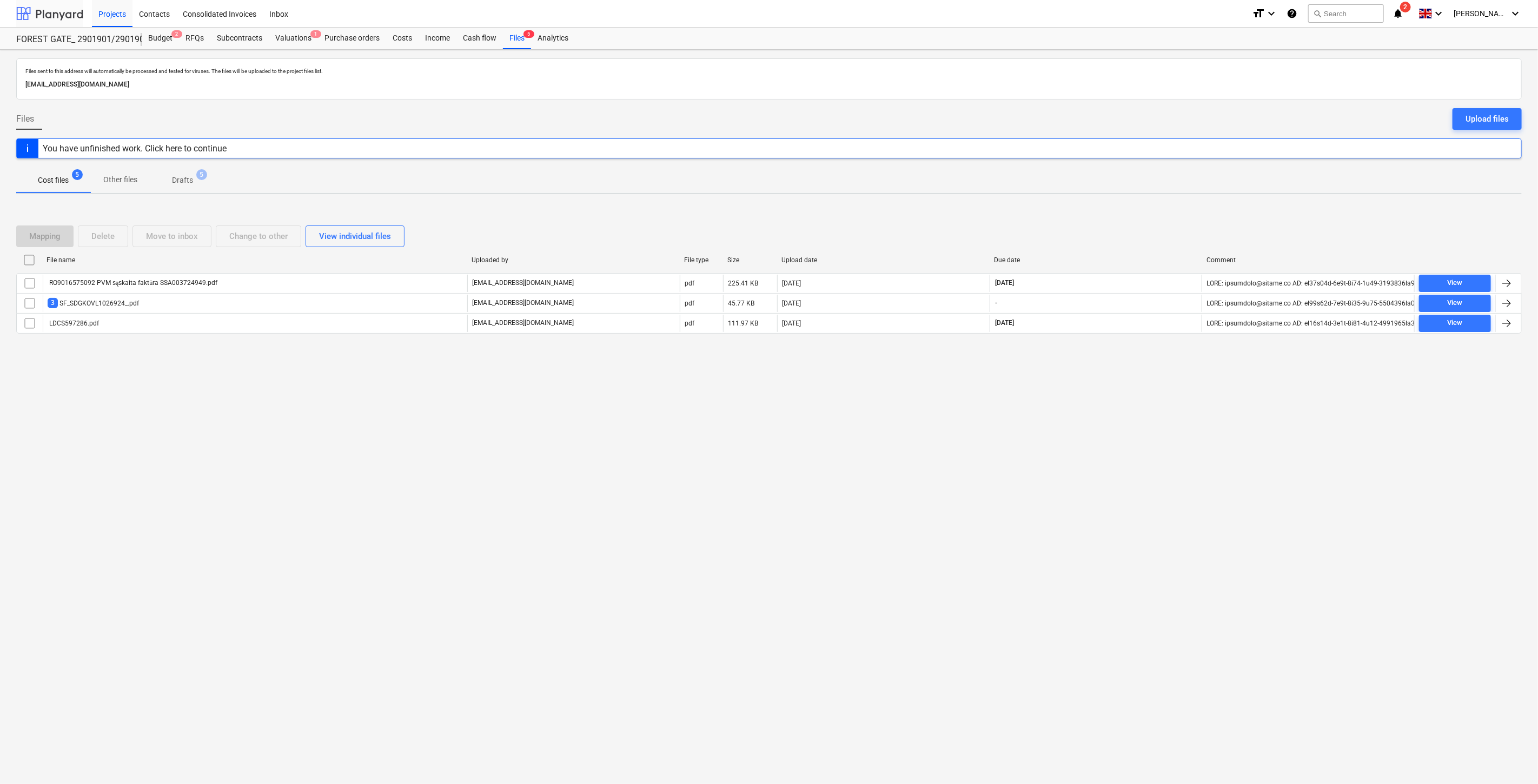
click at [73, 9] on div at bounding box center [50, 13] width 67 height 27
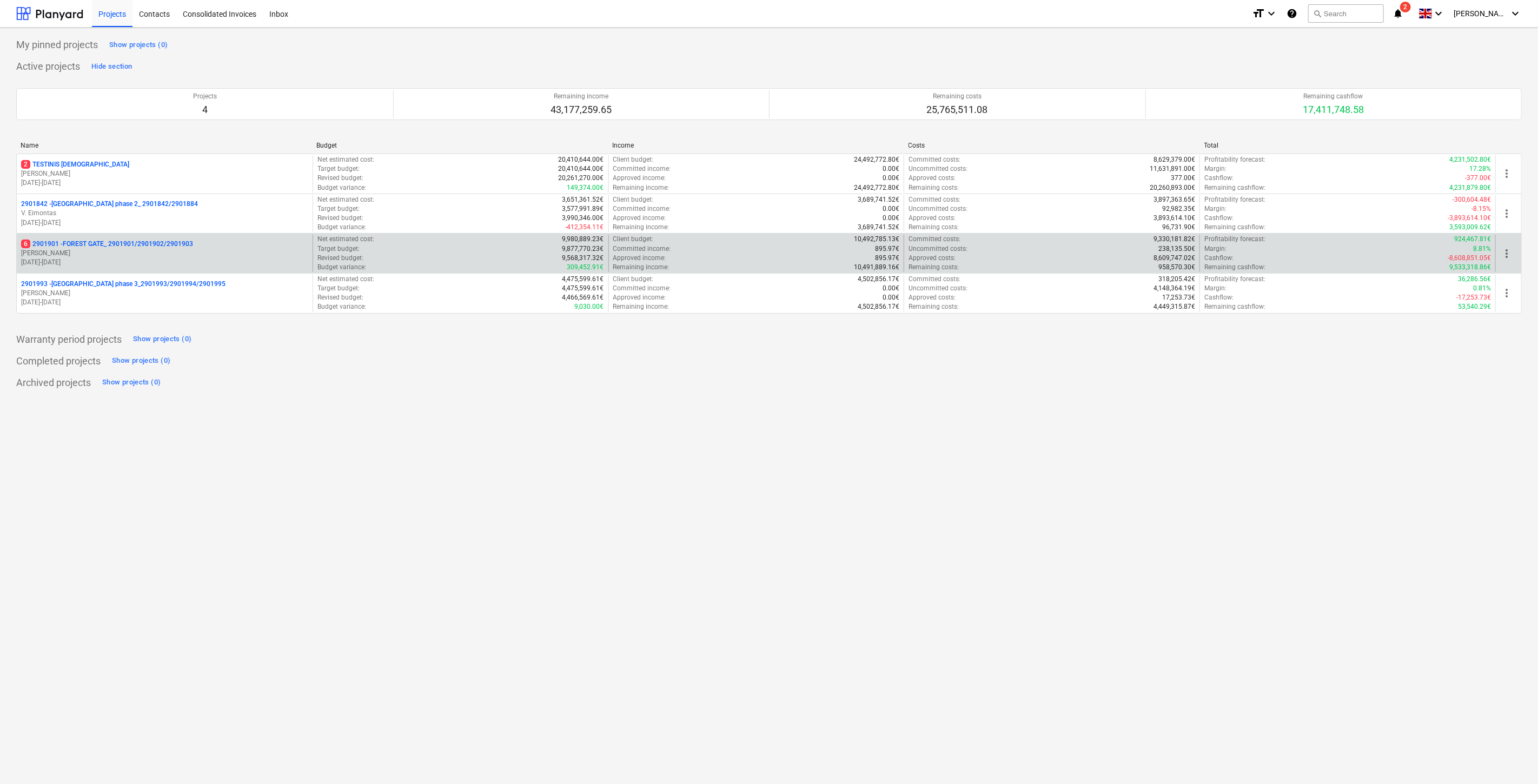
click at [175, 253] on p "[PERSON_NAME]" at bounding box center [164, 253] width 287 height 9
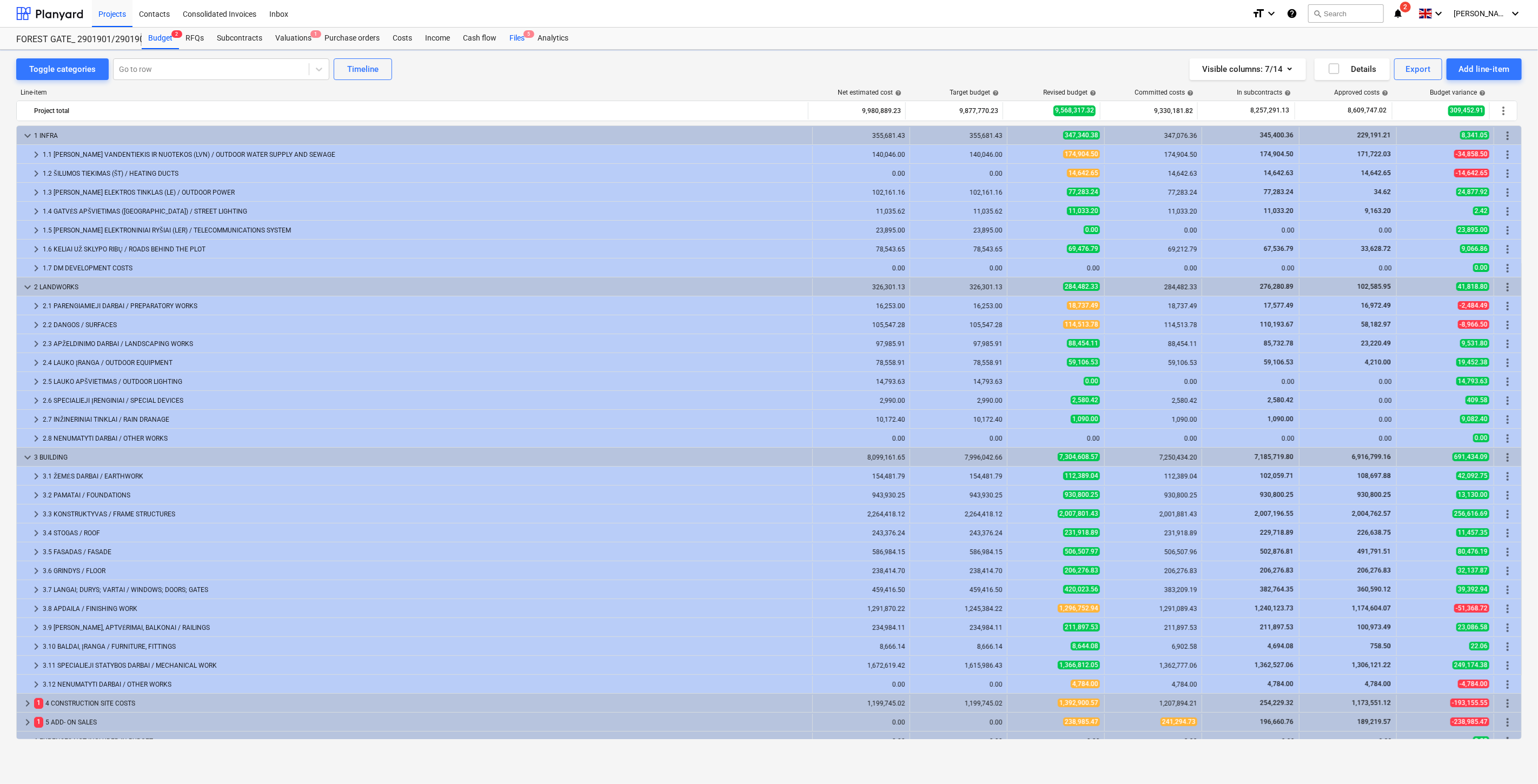
click at [524, 36] on span "5" at bounding box center [529, 34] width 11 height 7
